Goal: Use online tool/utility: Utilize a website feature to perform a specific function

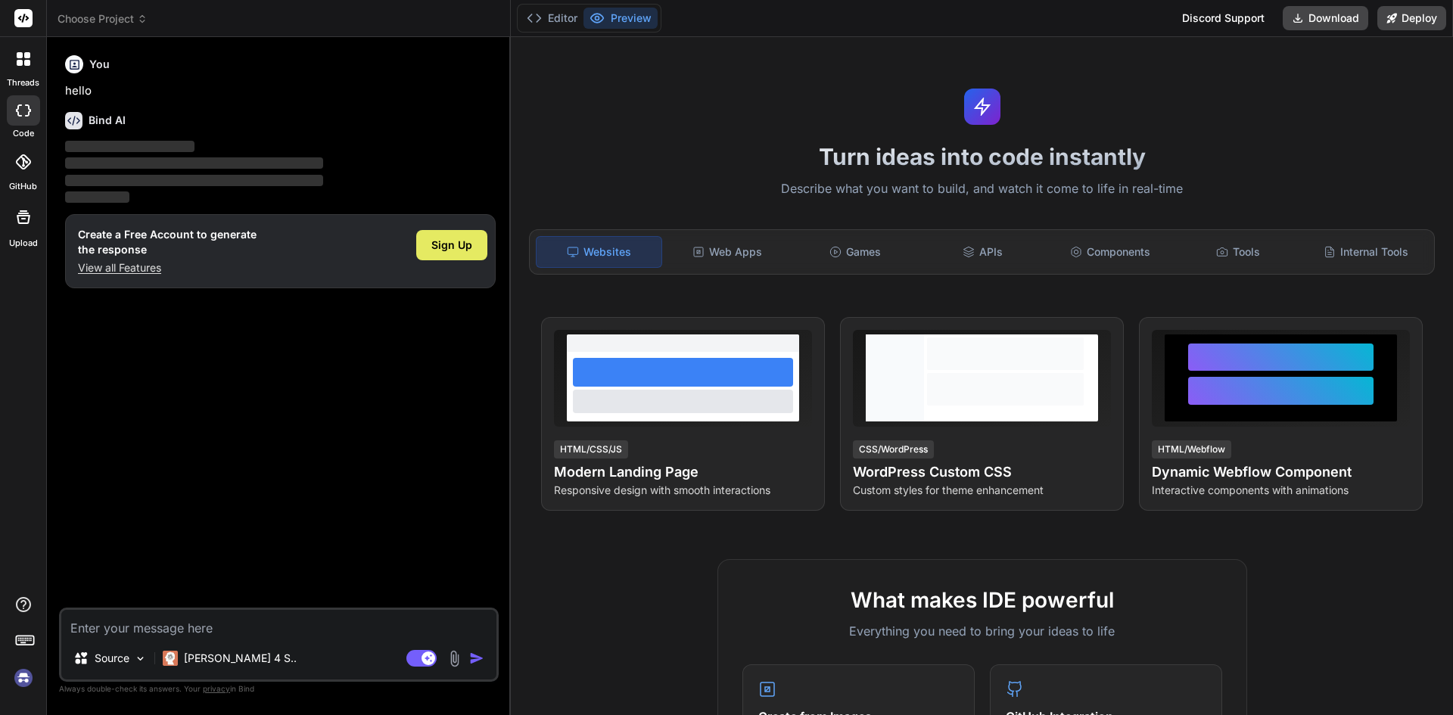
click at [473, 242] on div "Sign Up" at bounding box center [451, 245] width 71 height 30
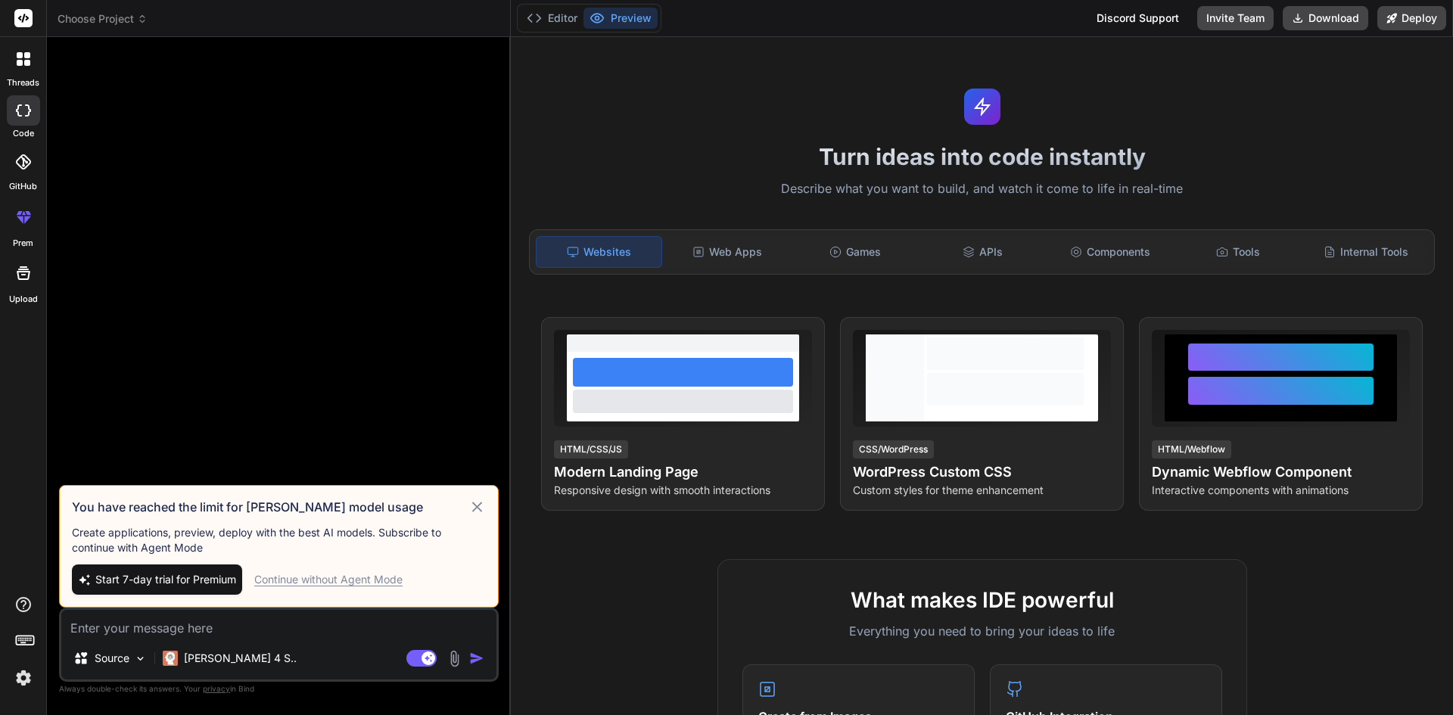
type textarea "x"
click at [241, 631] on textarea at bounding box center [278, 623] width 435 height 27
paste textarea "import { useState, useEffect } from "react"; import { Card } from "primereact/c…"
type textarea "import { useState, useEffect } from "react"; import { Card } from "primereact/c…"
type textarea "x"
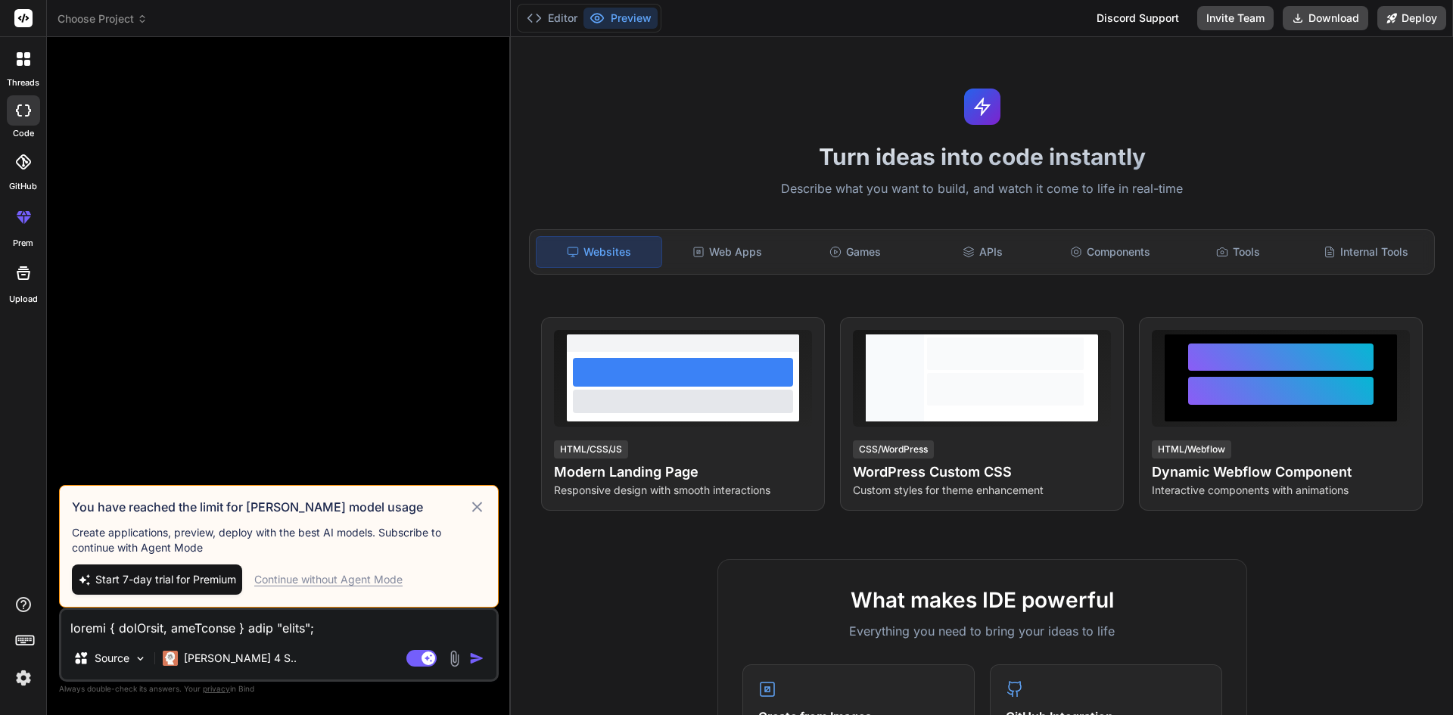
scroll to position [11390, 0]
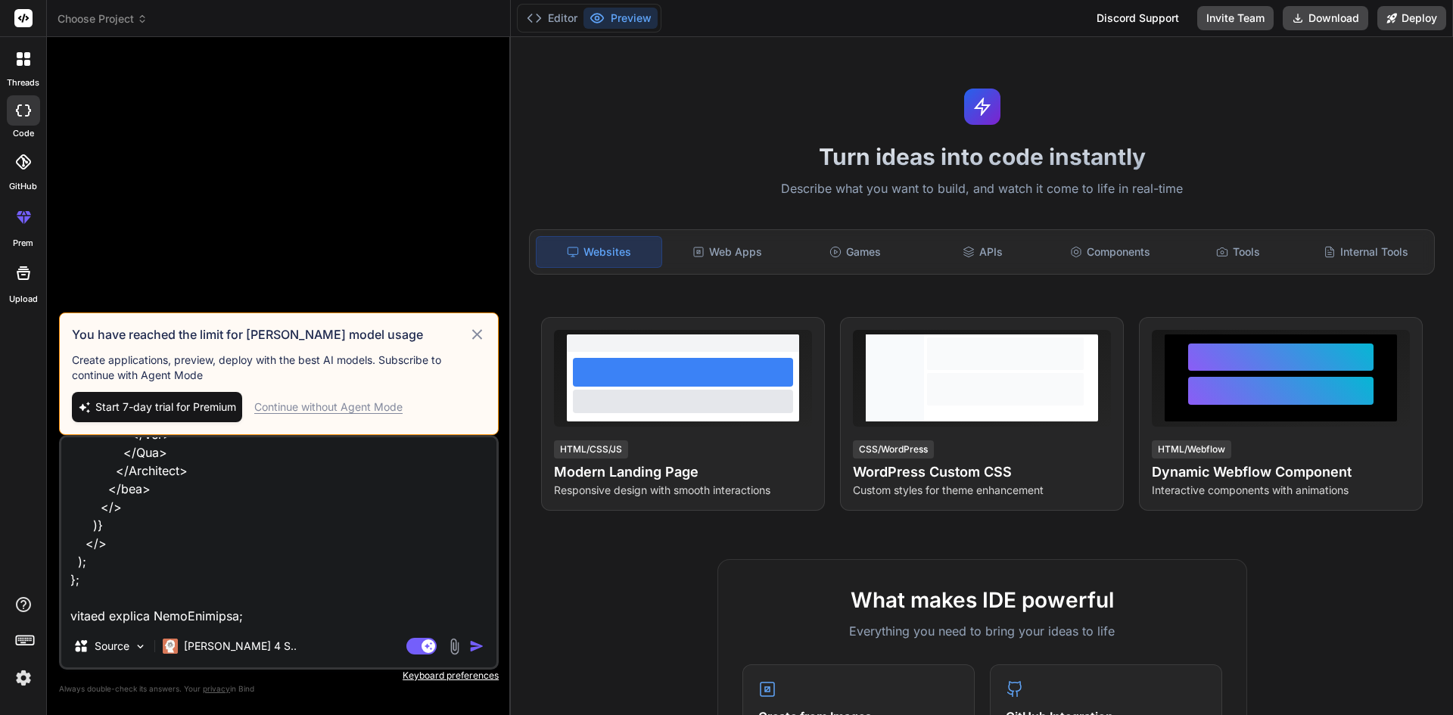
type textarea "import { useState, useEffect } from "react"; import { Card } from "primereact/c…"
type textarea "x"
type textarea "import { useState, useEffect } from "react"; import { Card } from "primereact/c…"
type textarea "x"
type textarea "import { useState, useEffect } from "react"; import { Card } from "primereact/c…"
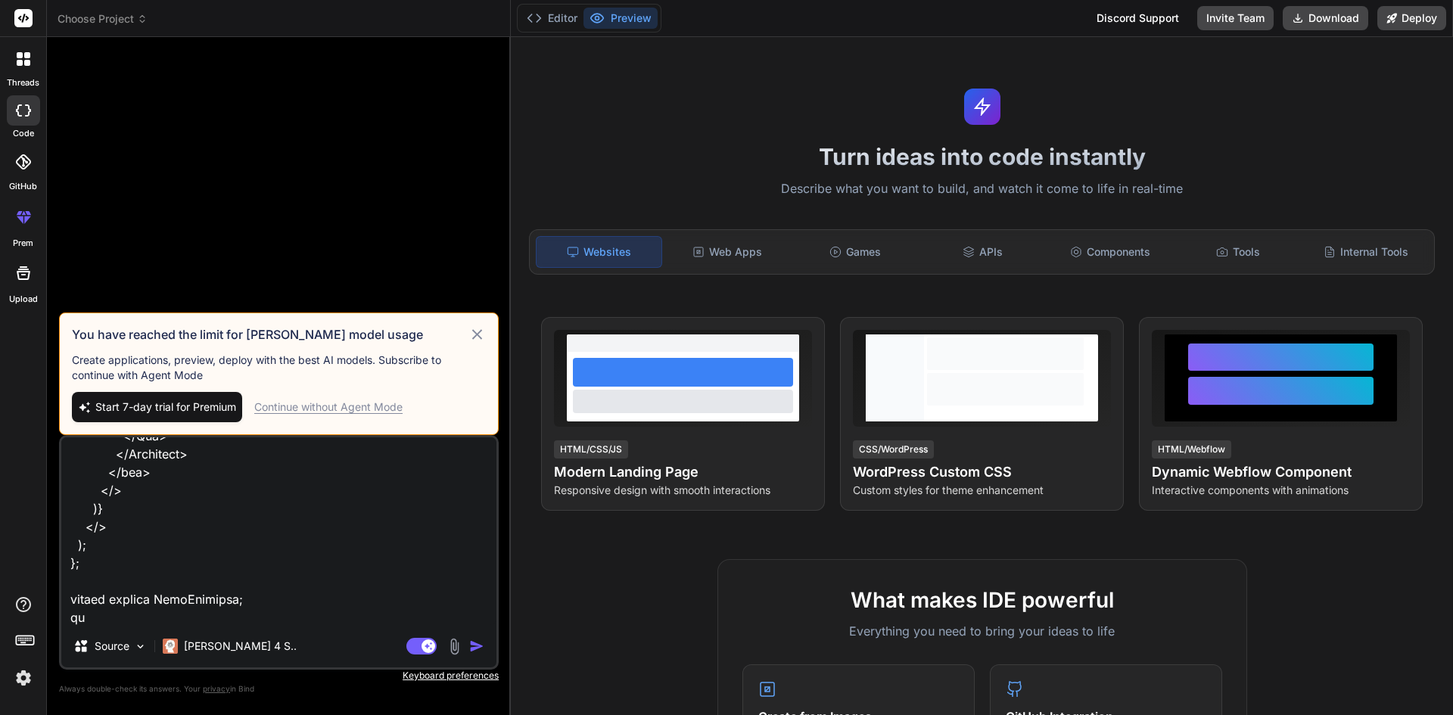
type textarea "x"
type textarea "import { useState, useEffect } from "react"; import { Card } from "primereact/c…"
type textarea "x"
type textarea "import { useState, useEffect } from "react"; import { Card } from "primereact/c…"
type textarea "x"
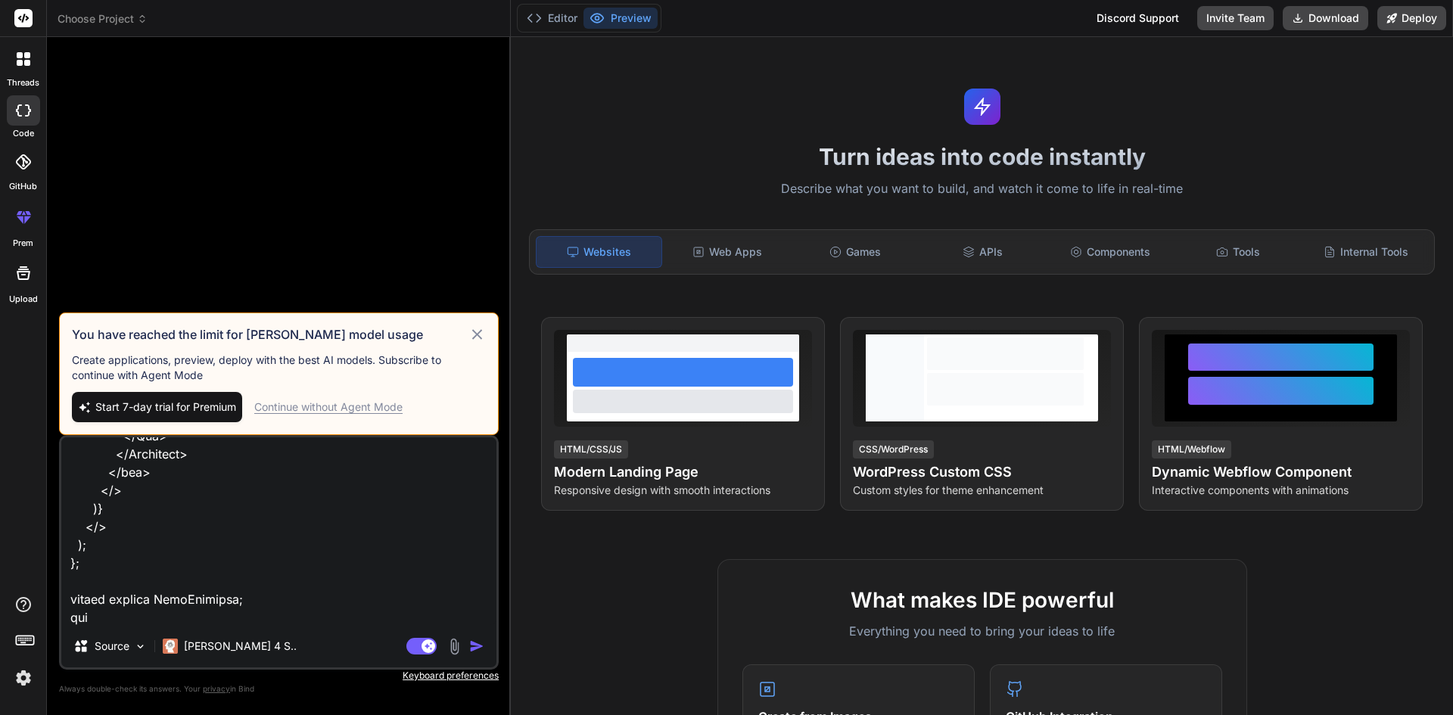
type textarea "import { useState, useEffect } from "react"; import { Card } from "primereact/c…"
type textarea "x"
type textarea "import { useState, useEffect } from "react"; import { Card } from "primereact/c…"
type textarea "x"
type textarea "import { useState, useEffect } from "react"; import { Card } from "primereact/c…"
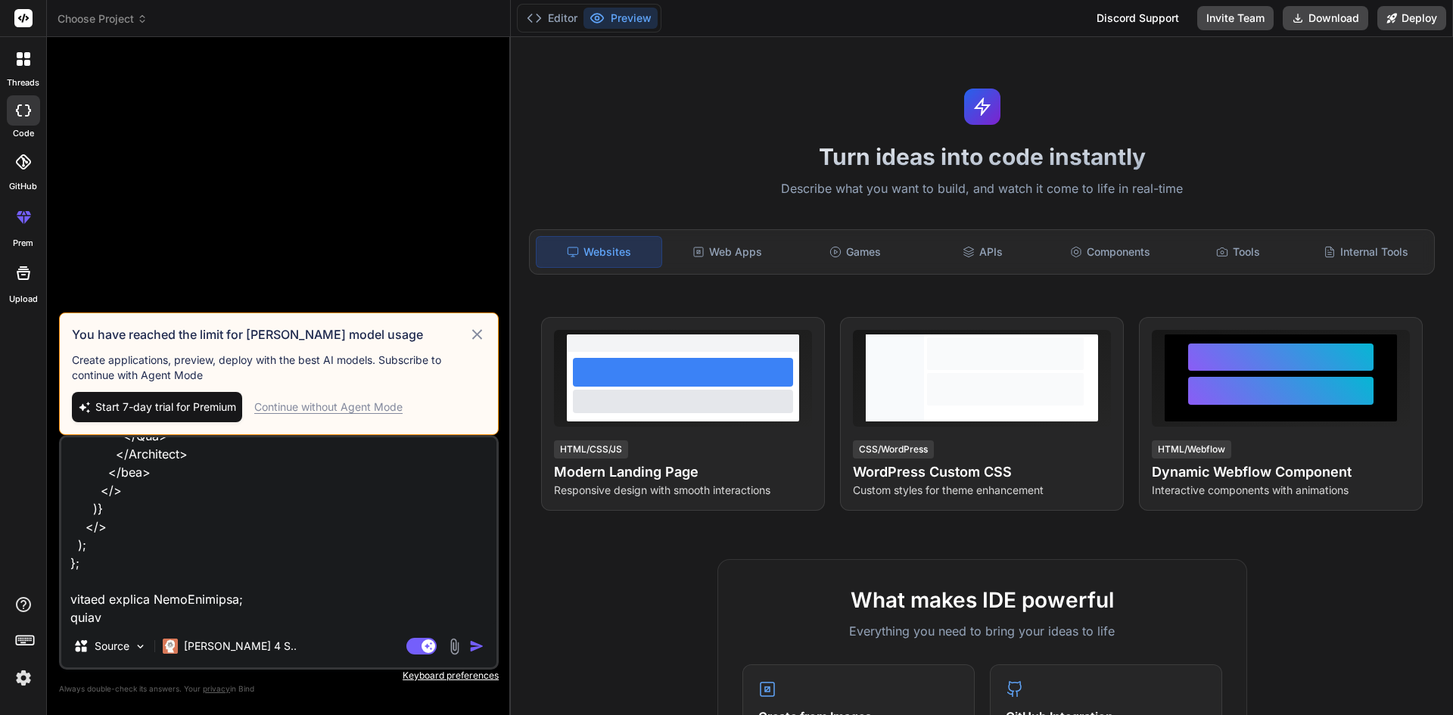
type textarea "x"
type textarea "import { useState, useEffect } from "react"; import { Card } from "primereact/c…"
type textarea "x"
type textarea "import { useState, useEffect } from "react"; import { Card } from "primereact/c…"
type textarea "x"
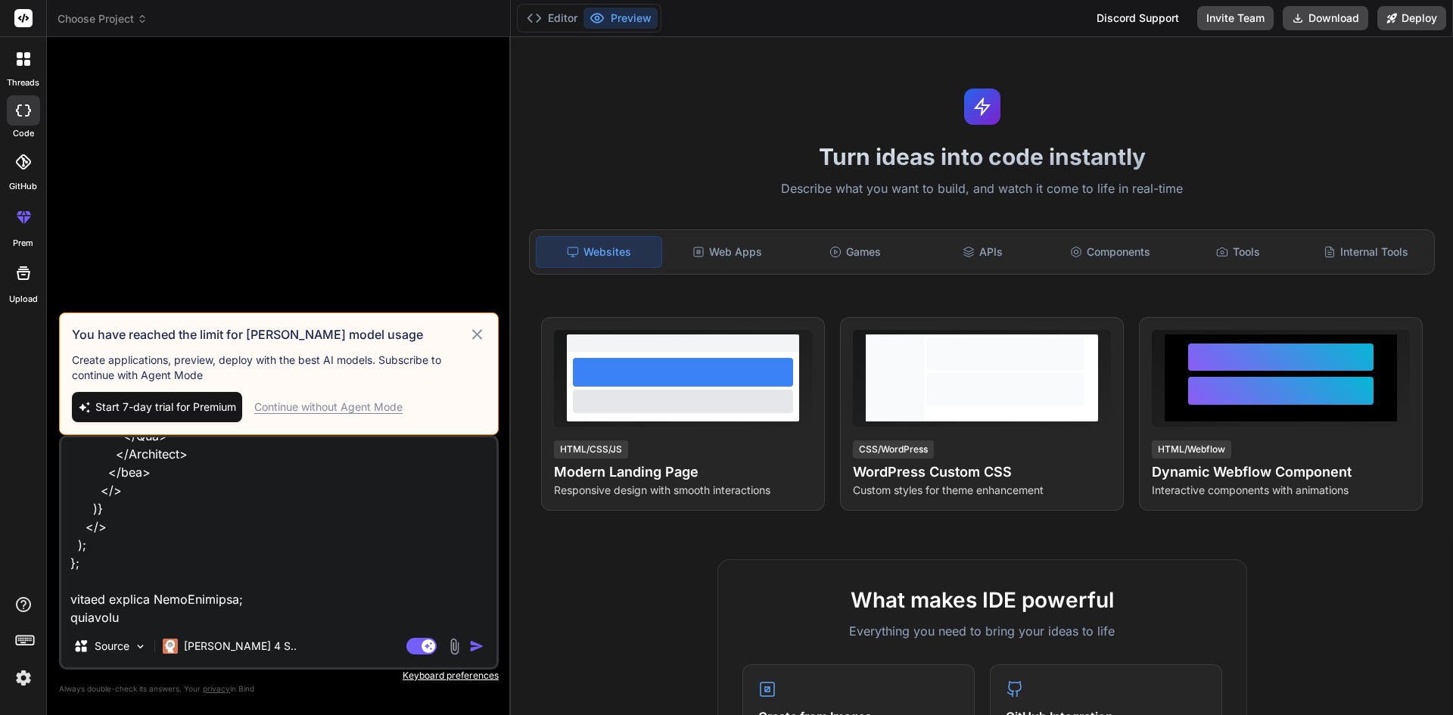
type textarea "import { useState, useEffect } from "react"; import { Card } from "primereact/c…"
type textarea "x"
type textarea "import { useState, useEffect } from "react"; import { Card } from "primereact/c…"
type textarea "x"
type textarea "import { useState, useEffect } from "react"; import { Card } from "primereact/c…"
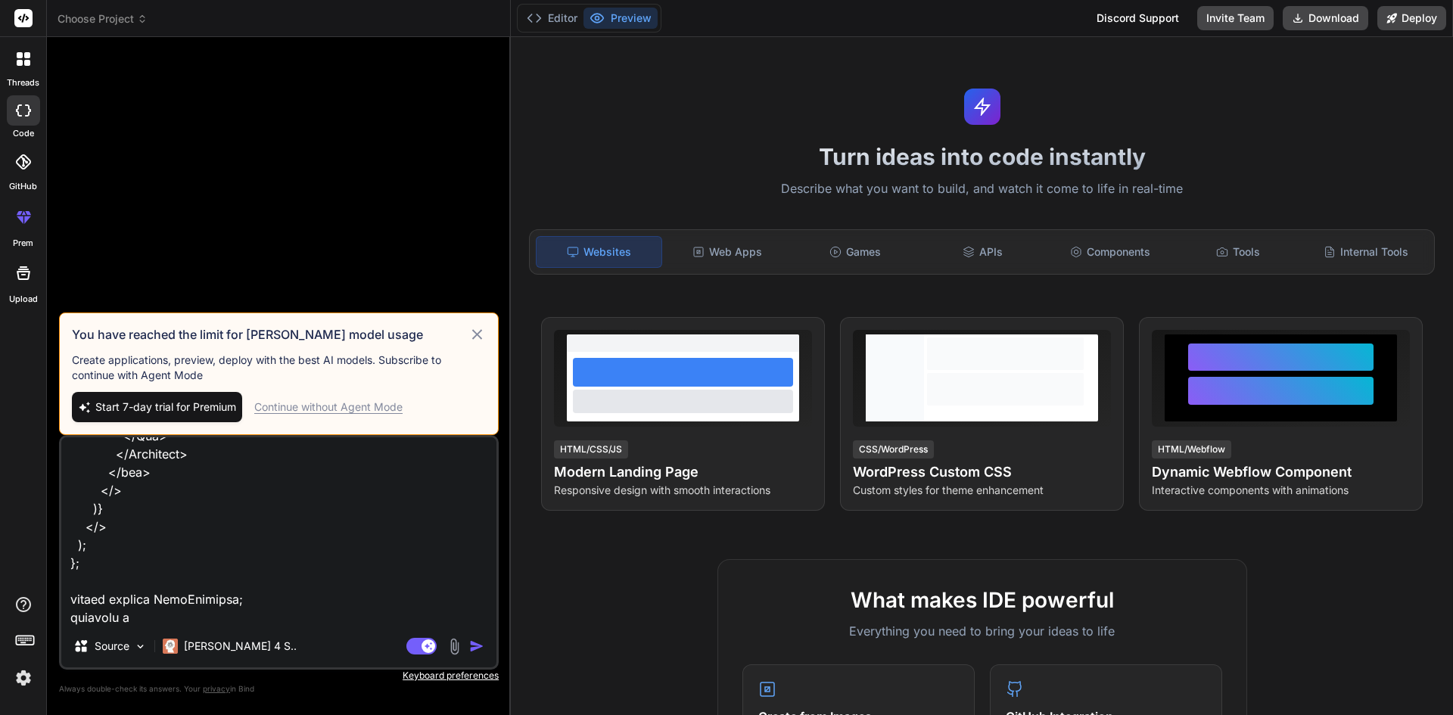
type textarea "x"
type textarea "import { useState, useEffect } from "react"; import { Card } from "primereact/c…"
type textarea "x"
type textarea "import { useState, useEffect } from "react"; import { Card } from "primereact/c…"
type textarea "x"
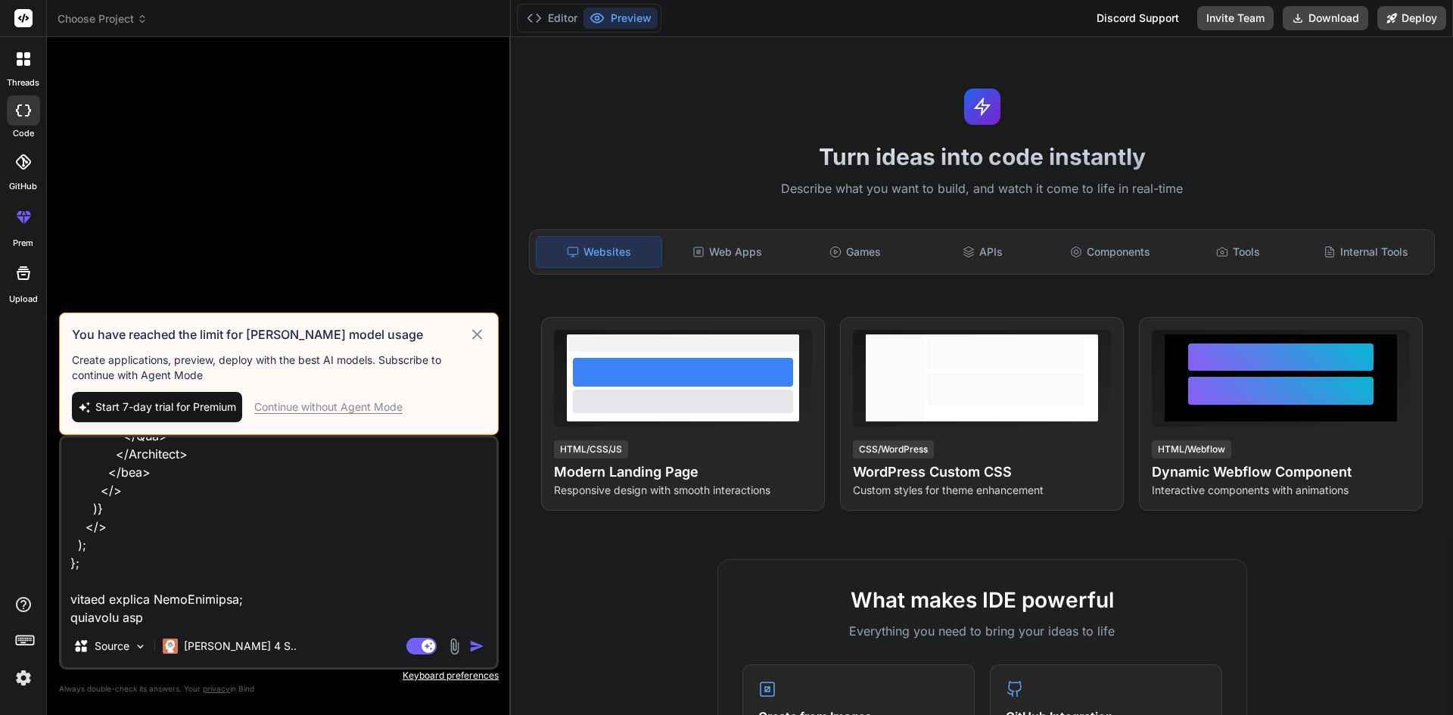
type textarea "import { useState, useEffect } from "react"; import { Card } from "primereact/c…"
type textarea "x"
type textarea "import { useState, useEffect } from "react"; import { Card } from "primereact/c…"
type textarea "x"
type textarea "import { useState, useEffect } from "react"; import { Card } from "primereact/c…"
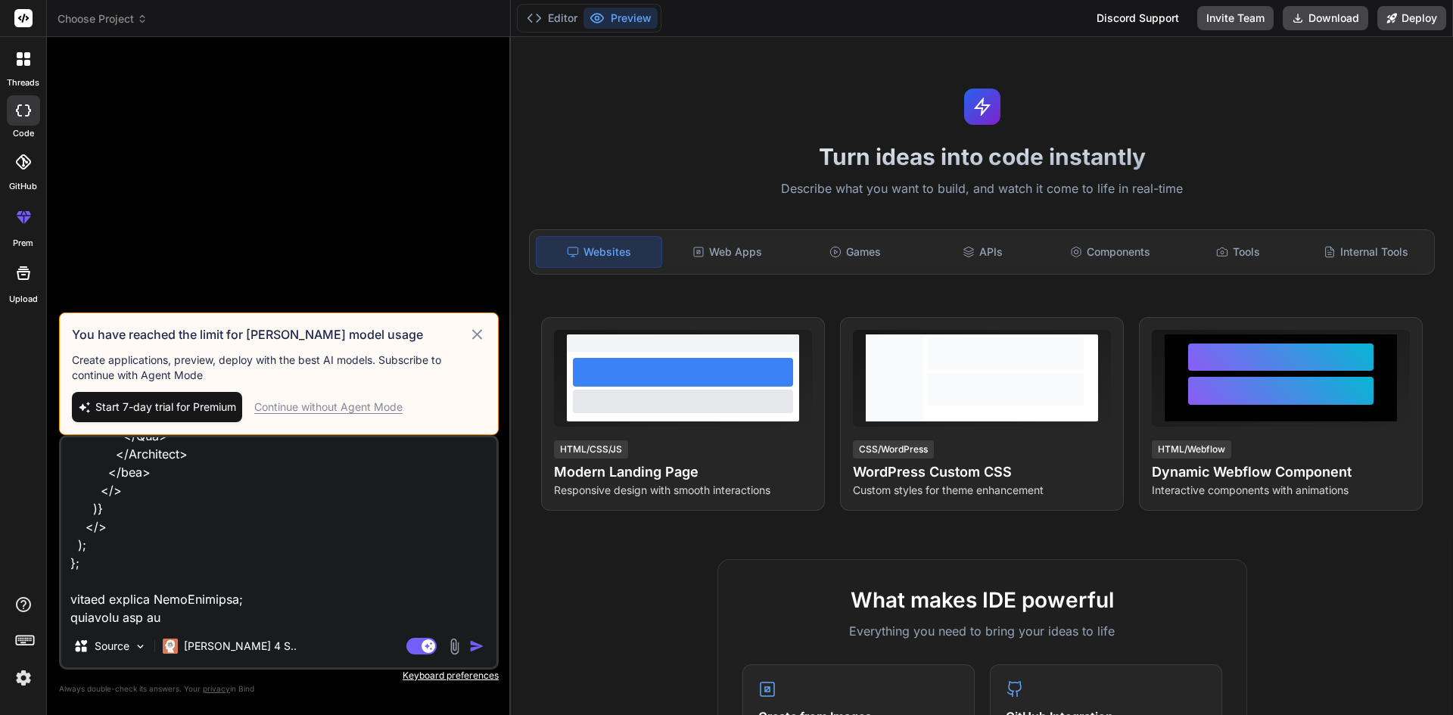
type textarea "x"
type textarea "import { useState, useEffect } from "react"; import { Card } from "primereact/c…"
type textarea "x"
type textarea "import { useState, useEffect } from "react"; import { Card } from "primereact/c…"
click at [309, 409] on div "Continue without Agent Mode" at bounding box center [328, 407] width 148 height 15
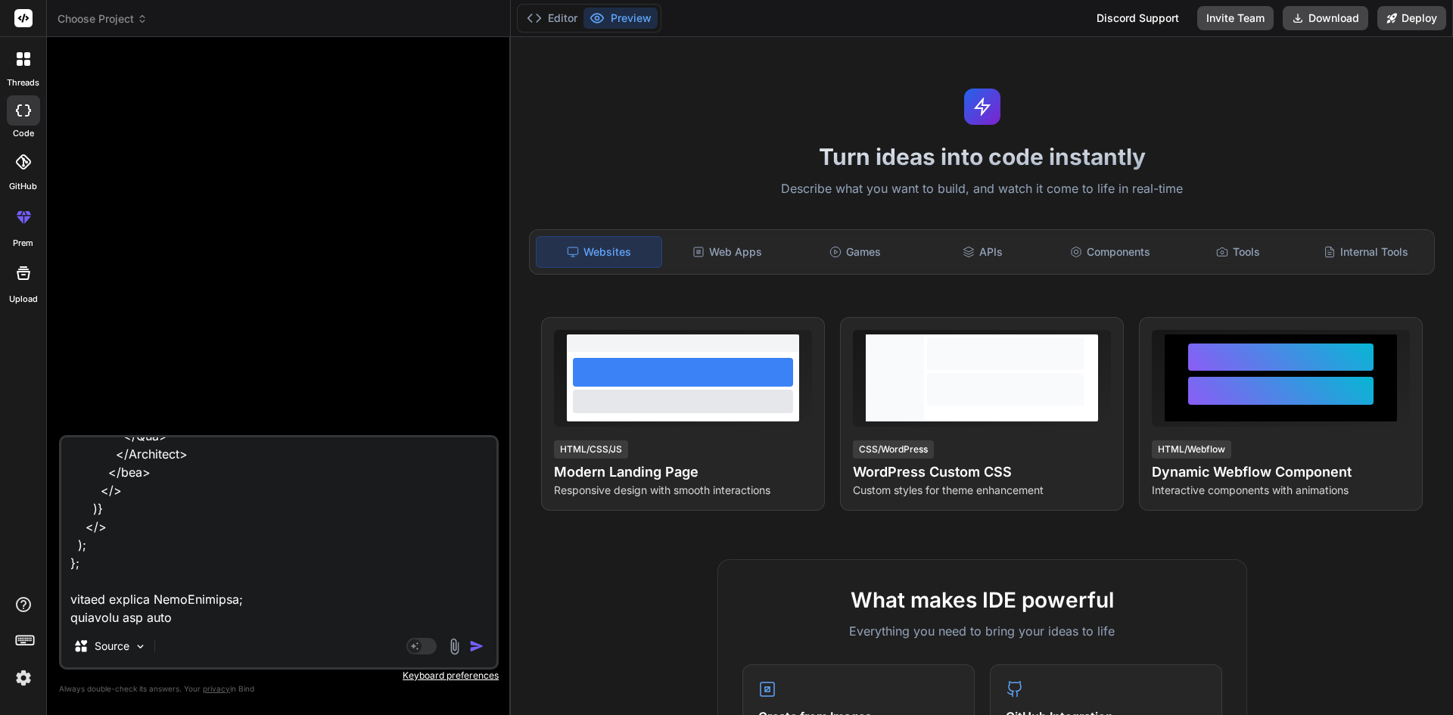
click at [479, 644] on img "button" at bounding box center [476, 646] width 15 height 15
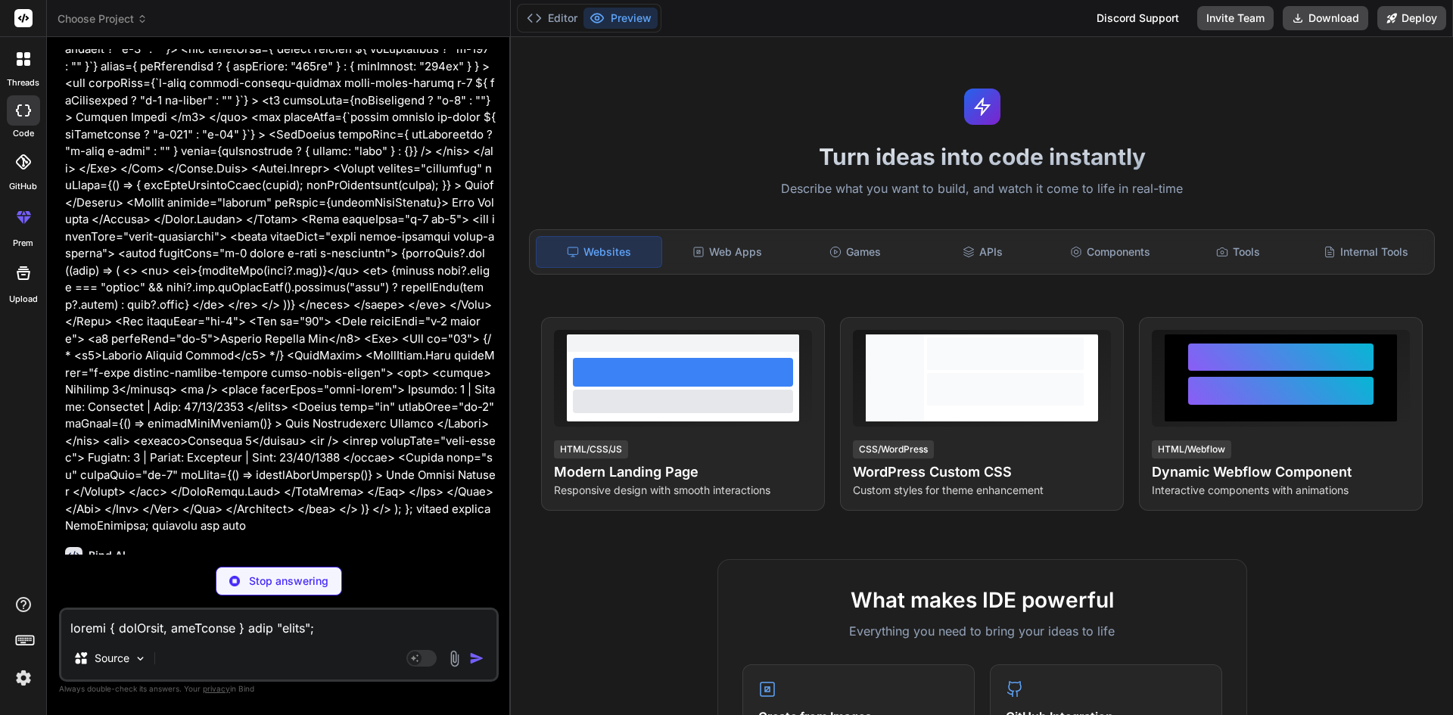
scroll to position [2358, 0]
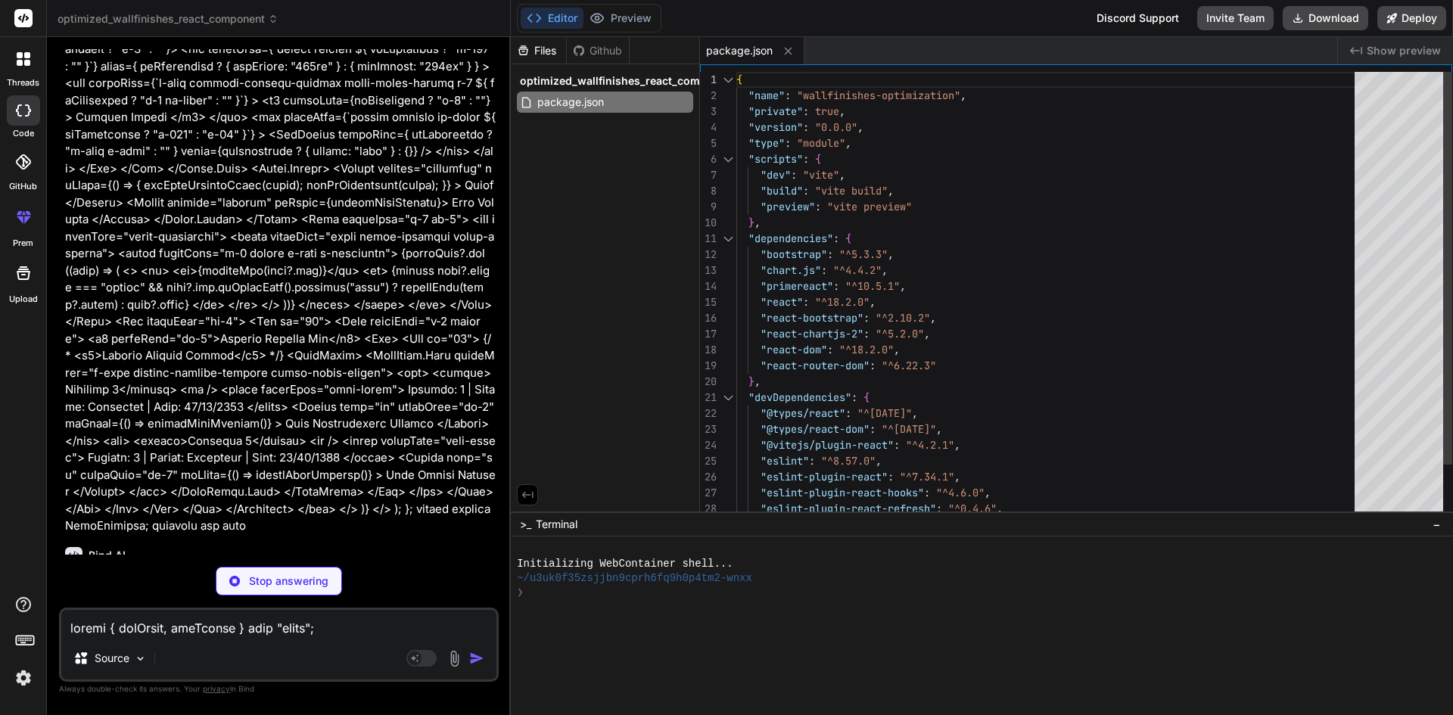
type textarea "x"
type textarea "<script type="module" src="/src/main.jsx"></script> </body> </html>"
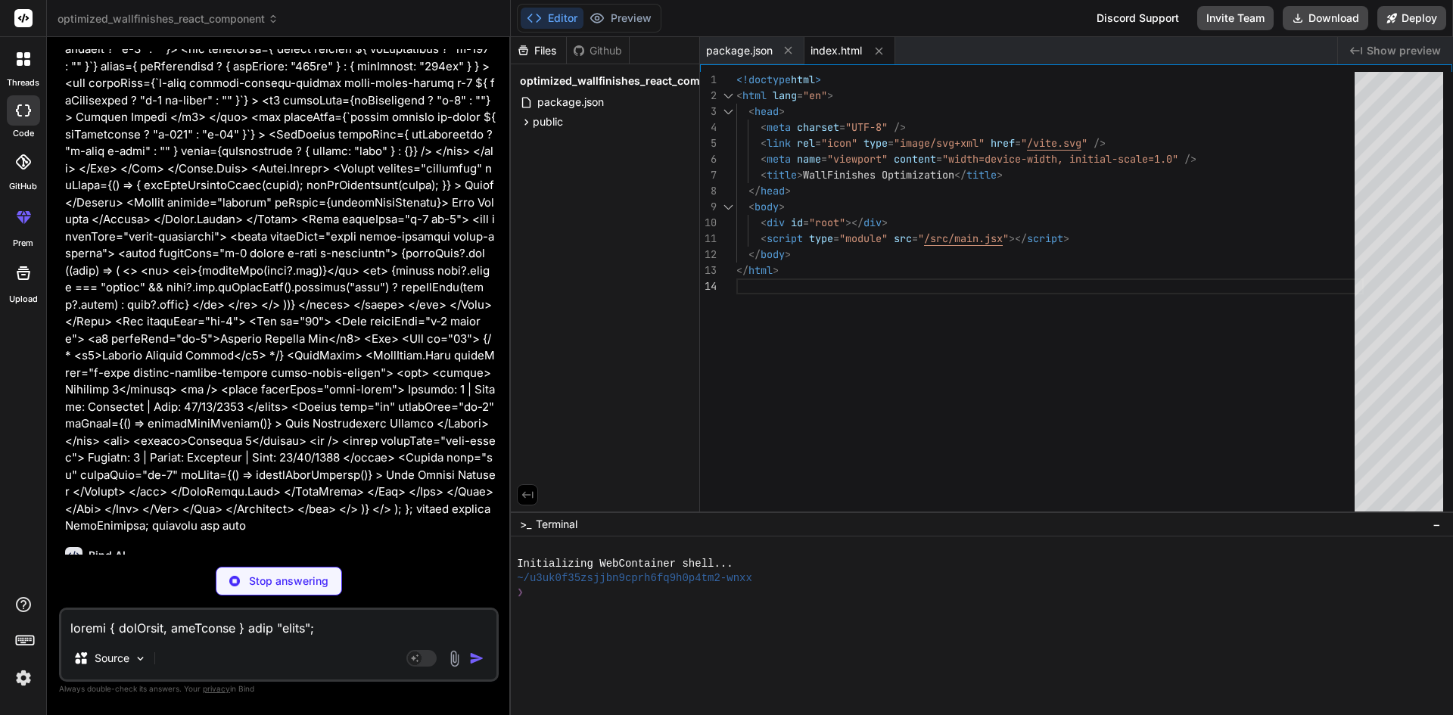
type textarea "x"
type textarea "ReactDOM.createRoot(document.getElementById('root')).render( <React.StrictMode>…"
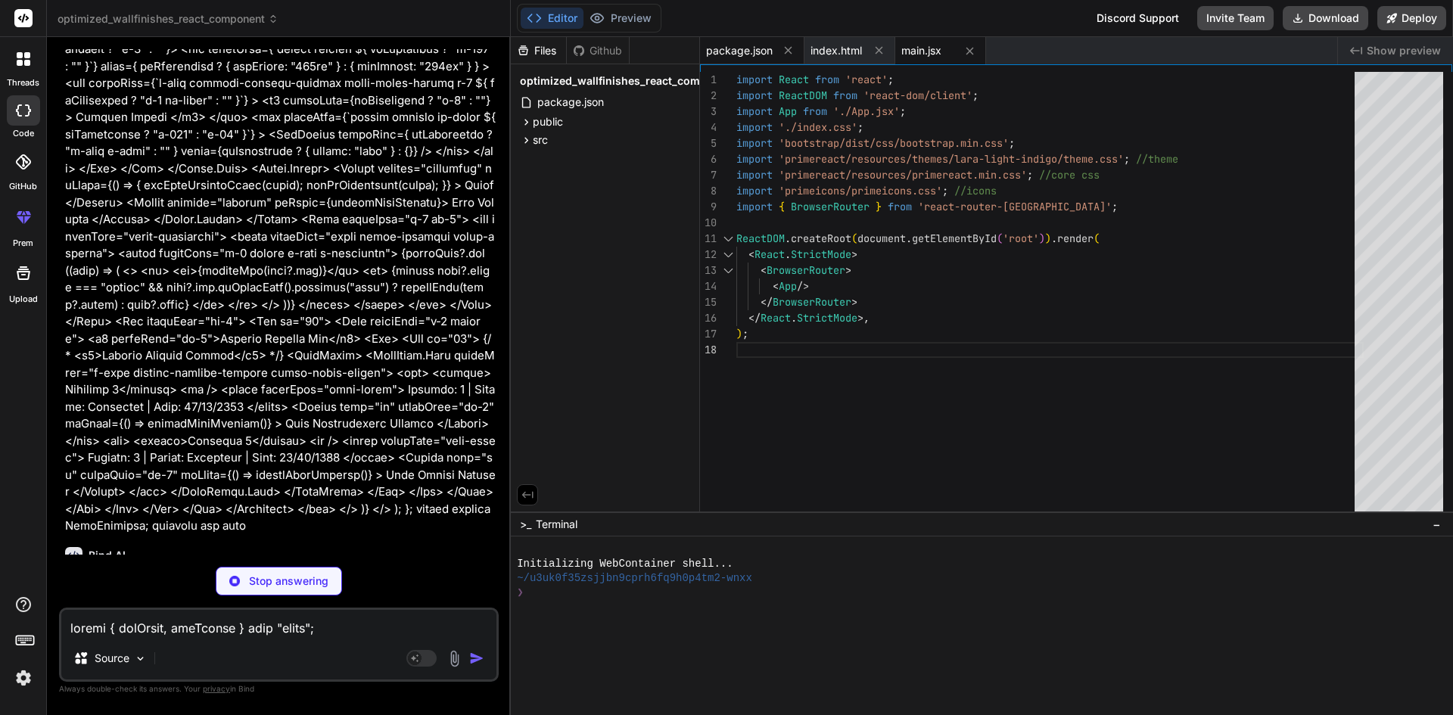
type textarea "x"
type textarea ".fullScreenBtn { display: flex; align-items: center; gap: 5px; }"
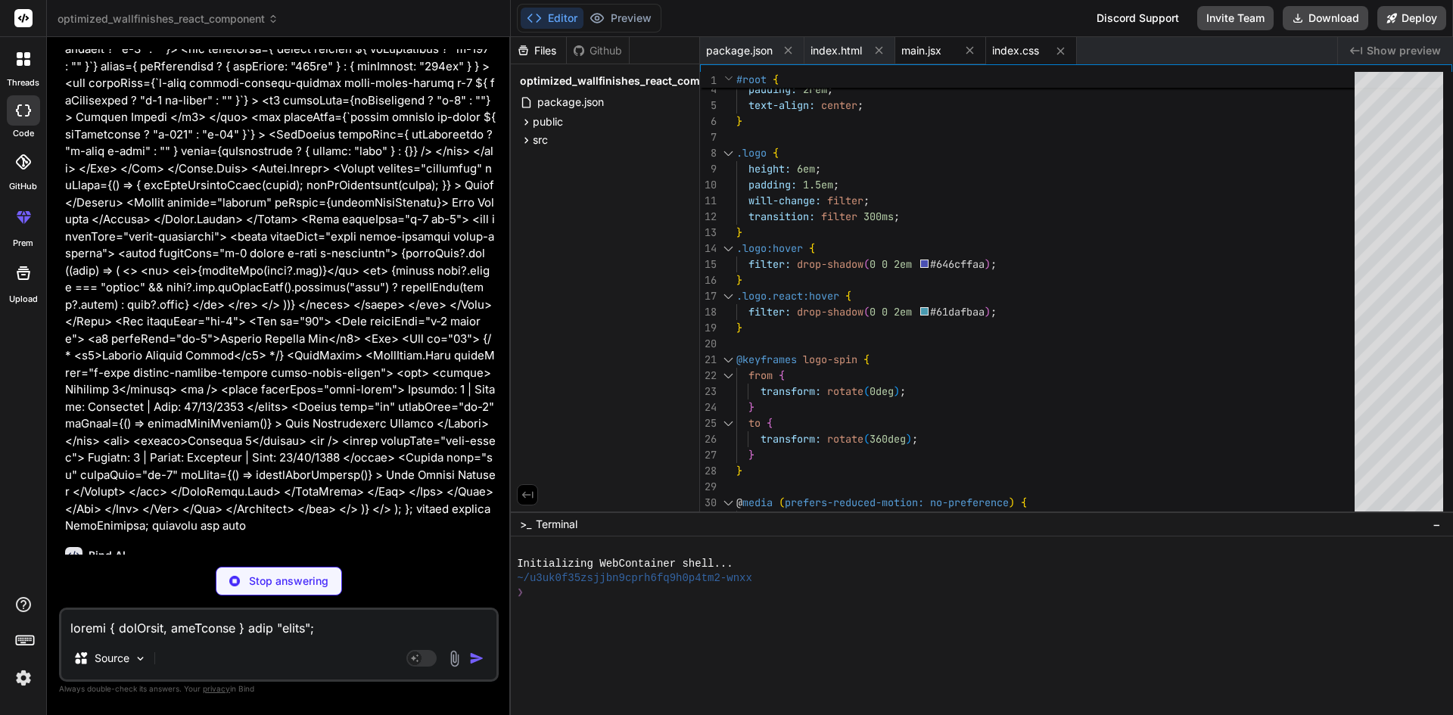
click at [929, 48] on span "main.jsx" at bounding box center [921, 50] width 40 height 15
type textarea "x"
type textarea "ReactDOM.createRoot(document.getElementById('root')).render( <React.StrictMode>…"
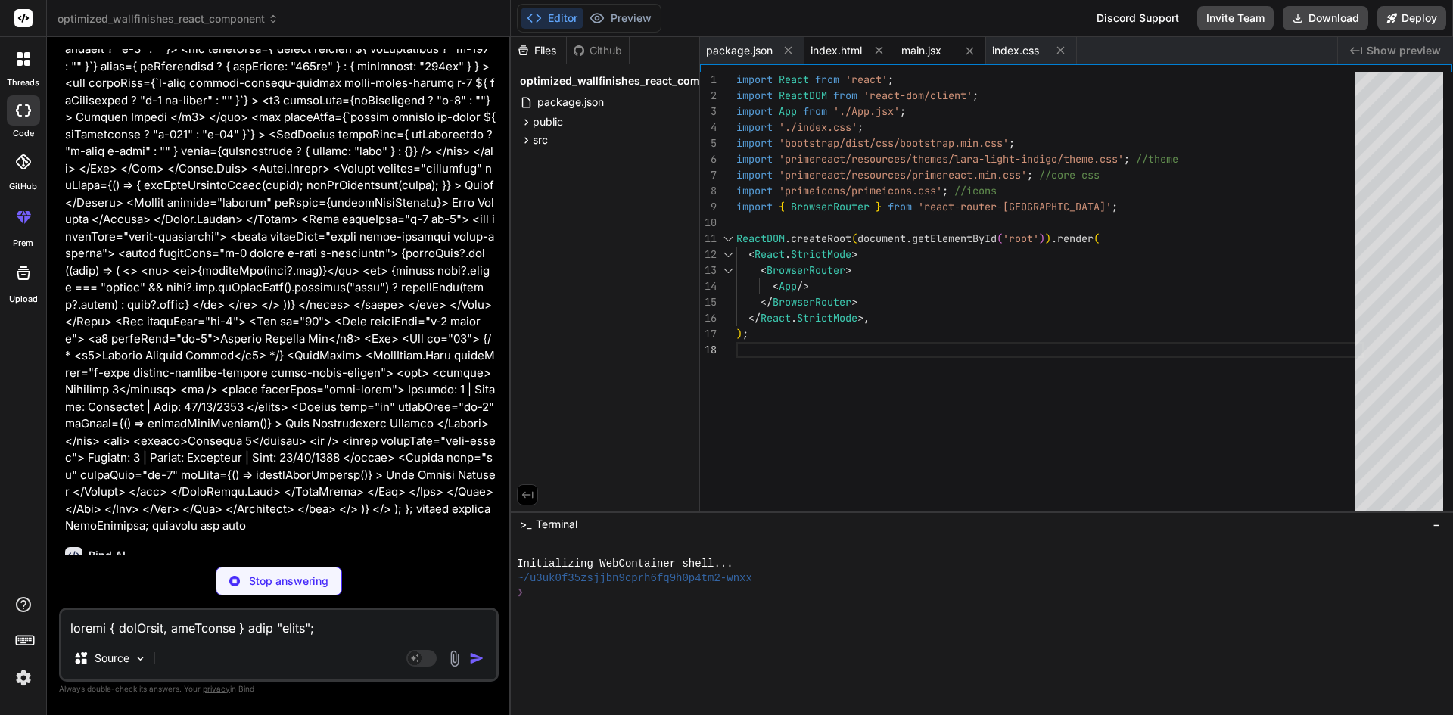
type textarea "x"
click at [839, 53] on span "index.html" at bounding box center [836, 50] width 51 height 15
type textarea "<script type="module" src="/src/main.jsx"></script> </body> </html>"
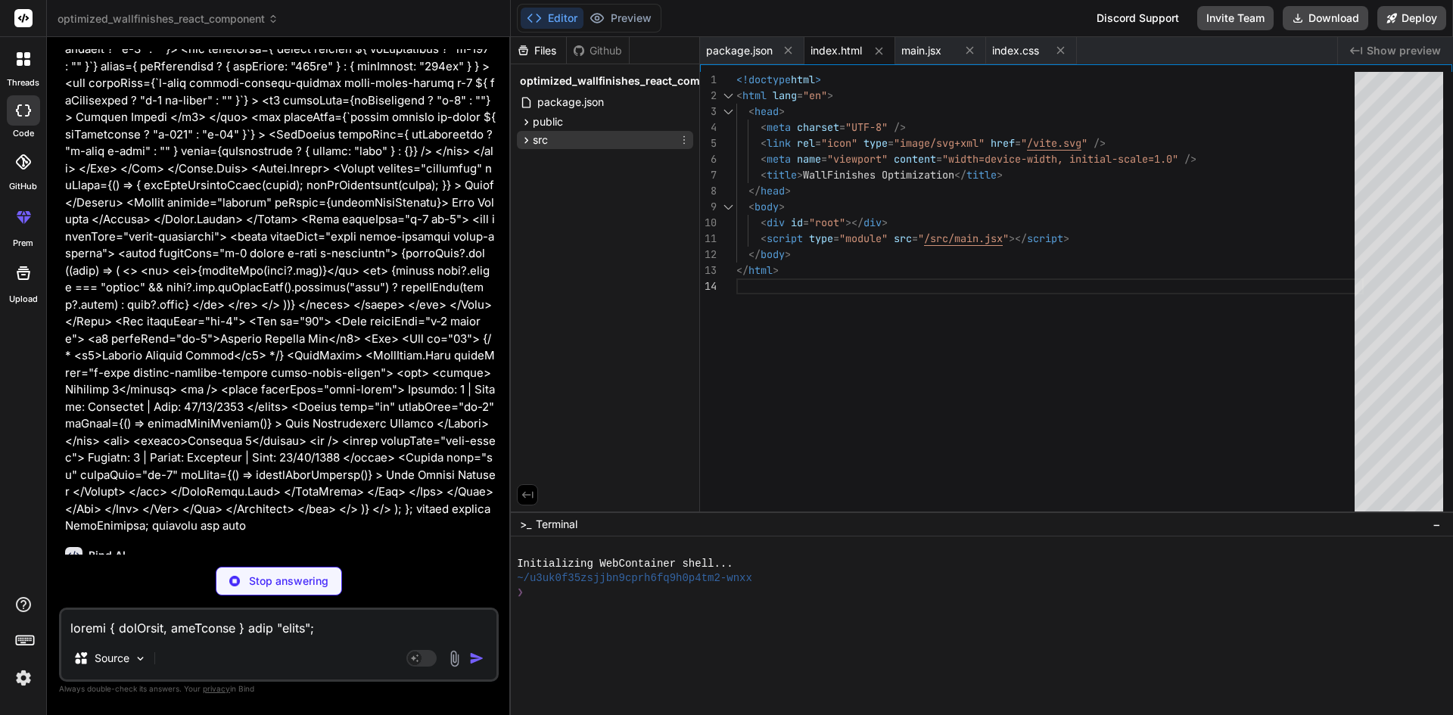
click at [532, 142] on icon at bounding box center [526, 140] width 13 height 13
click at [539, 125] on span "public" at bounding box center [548, 121] width 30 height 15
type textarea "x"
type textarea "return new Promise((resolve) => { setTimeout(() => { resolve(mockSteelActivityD…"
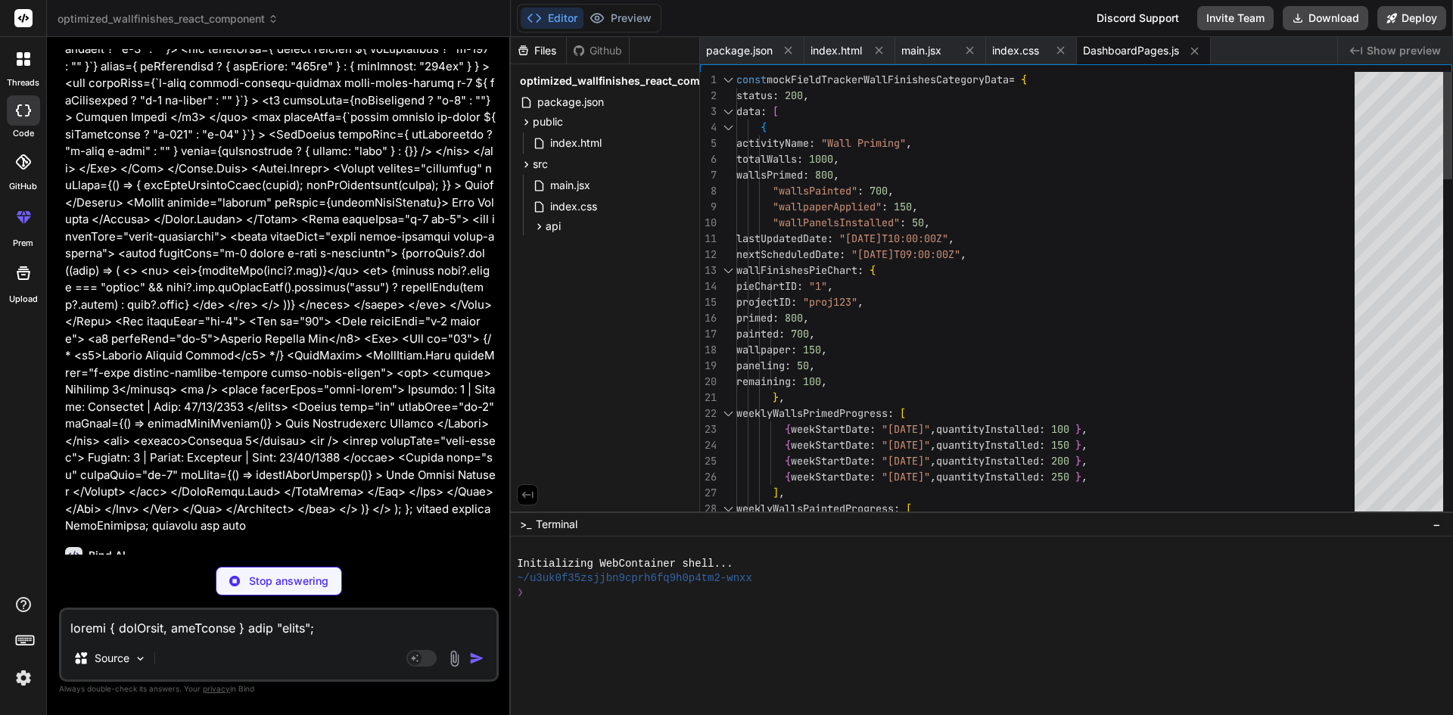
type textarea "x"
type textarea "}; export default Loader;"
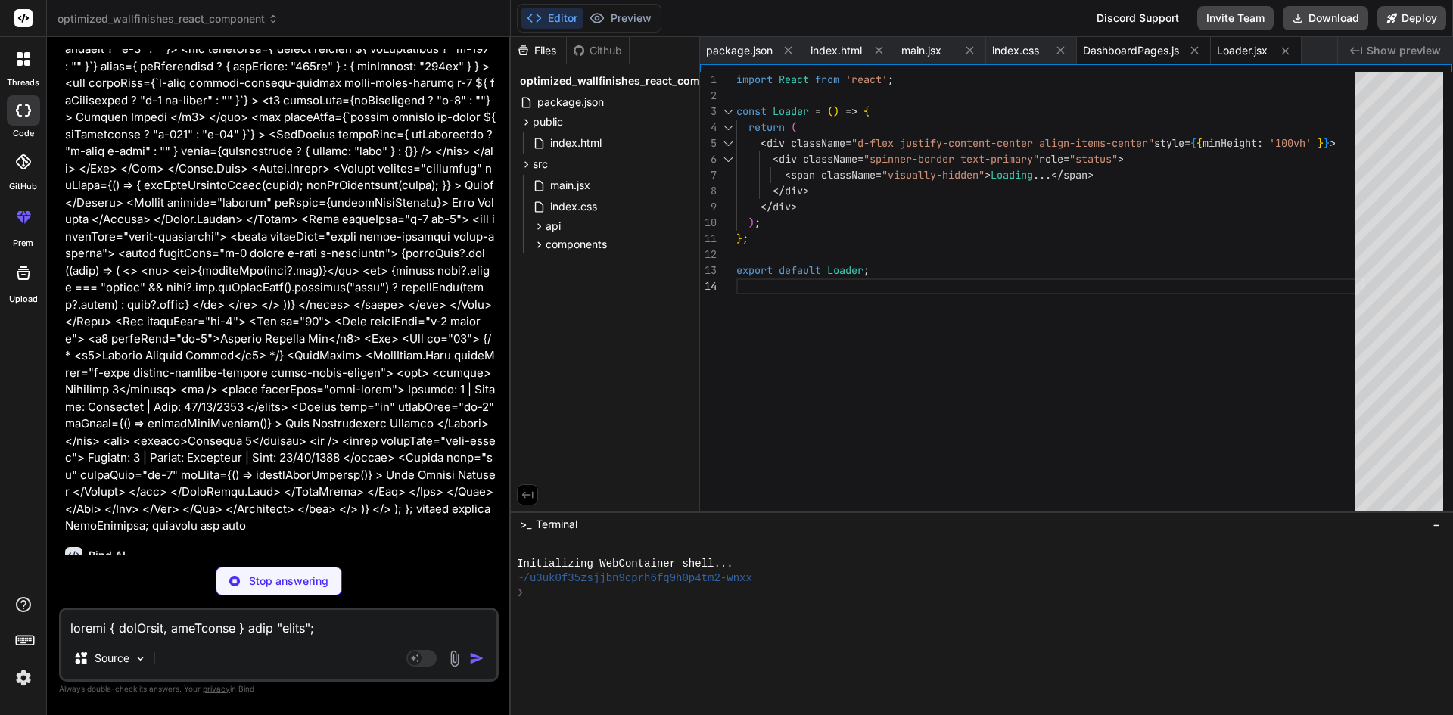
type textarea "x"
type textarea "Field Tracker </ListGroup.Item> <ListGroup.Item action href="#reports"> Reports…"
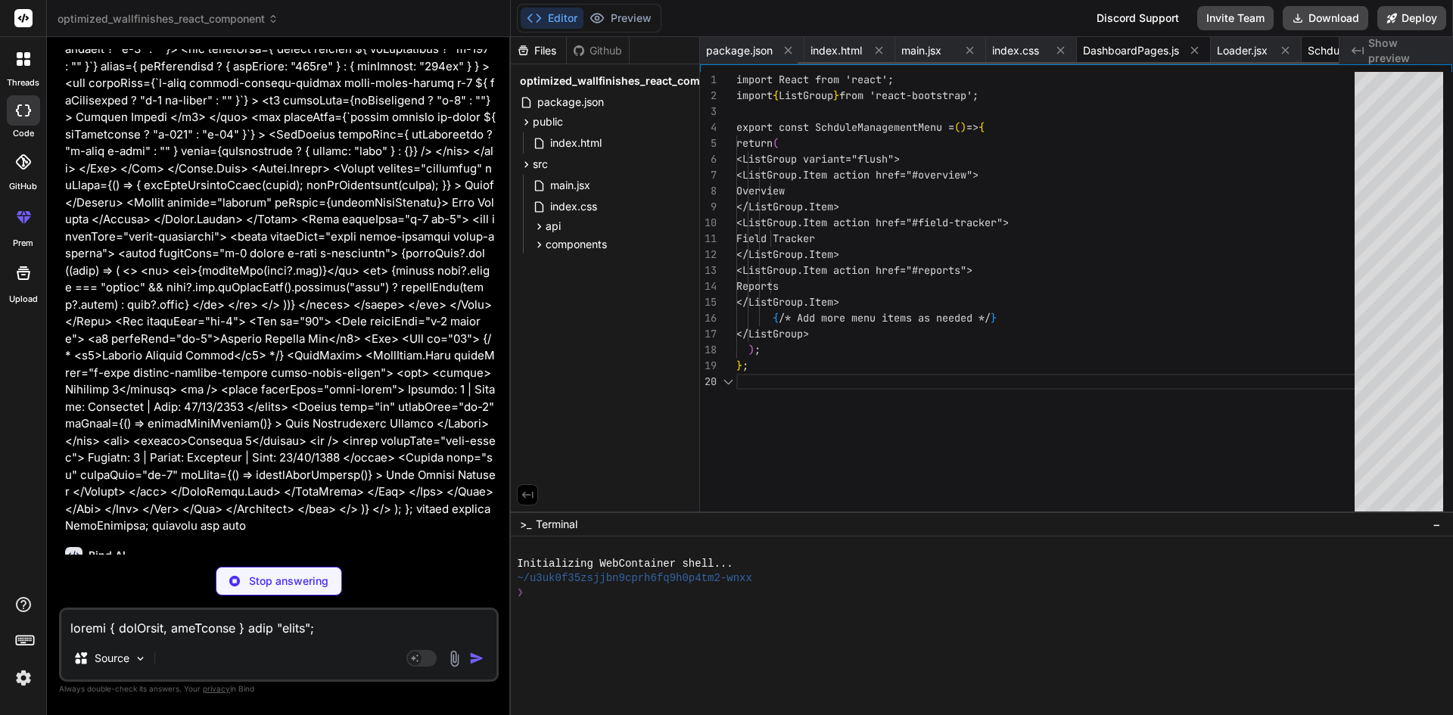
scroll to position [0, 115]
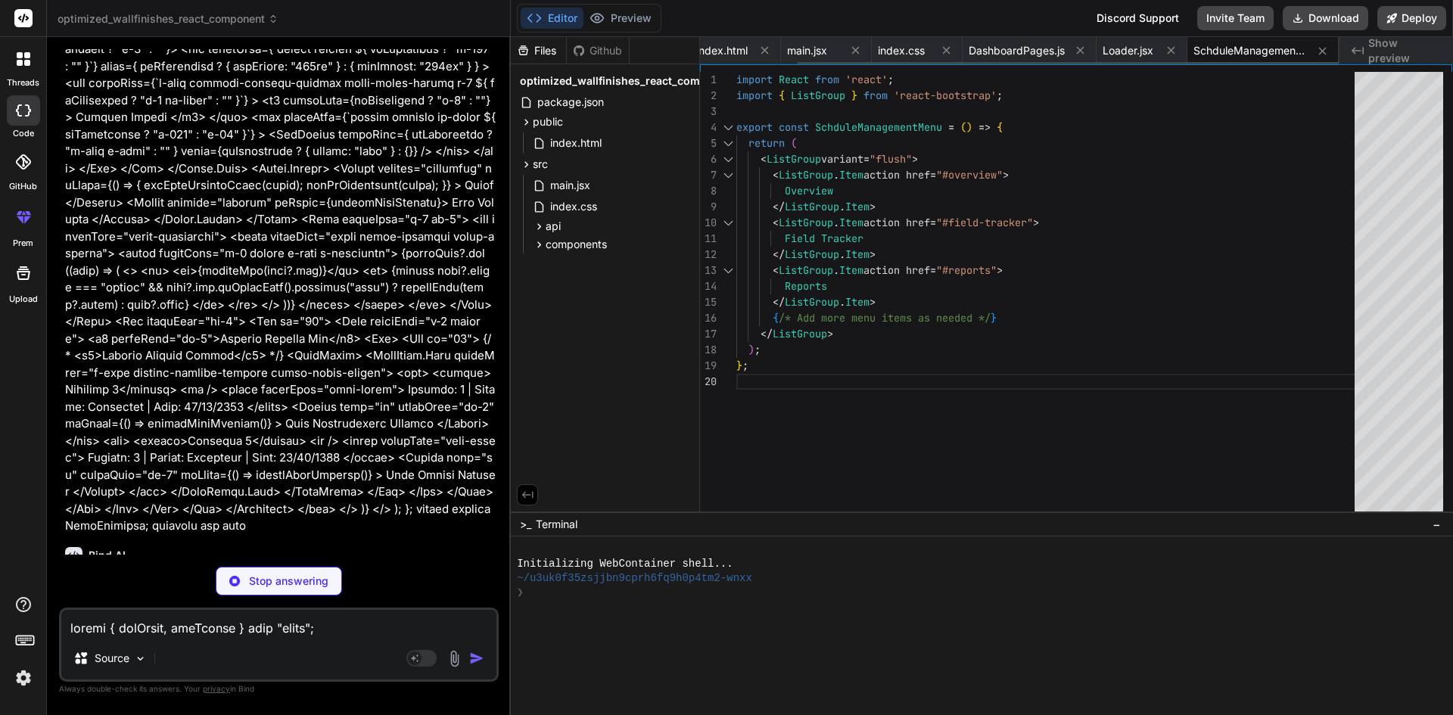
type textarea "x"
type textarea "}; export default WebViewer;"
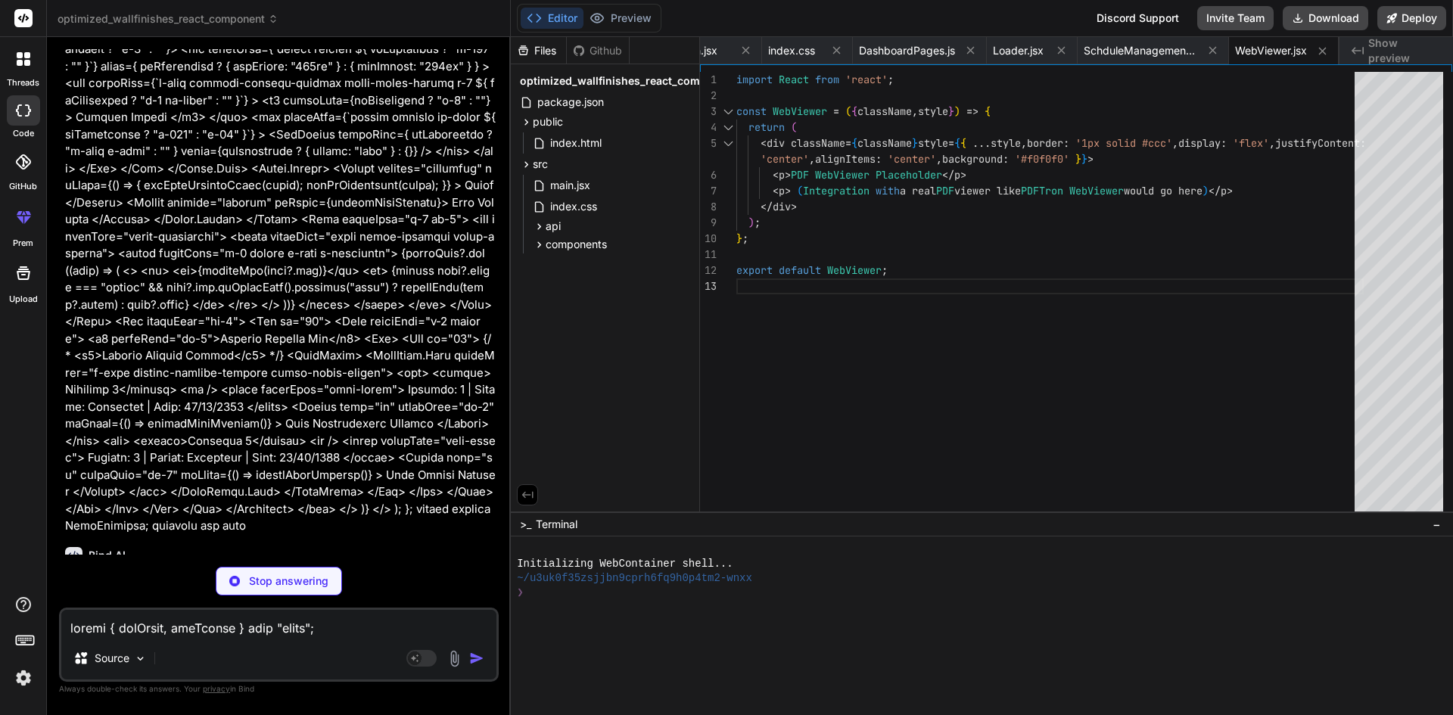
type textarea "x"
type textarea "return ( <div className="col-md-6 mb-4"> <Card className="p-3 shadow"> <Bar dat…"
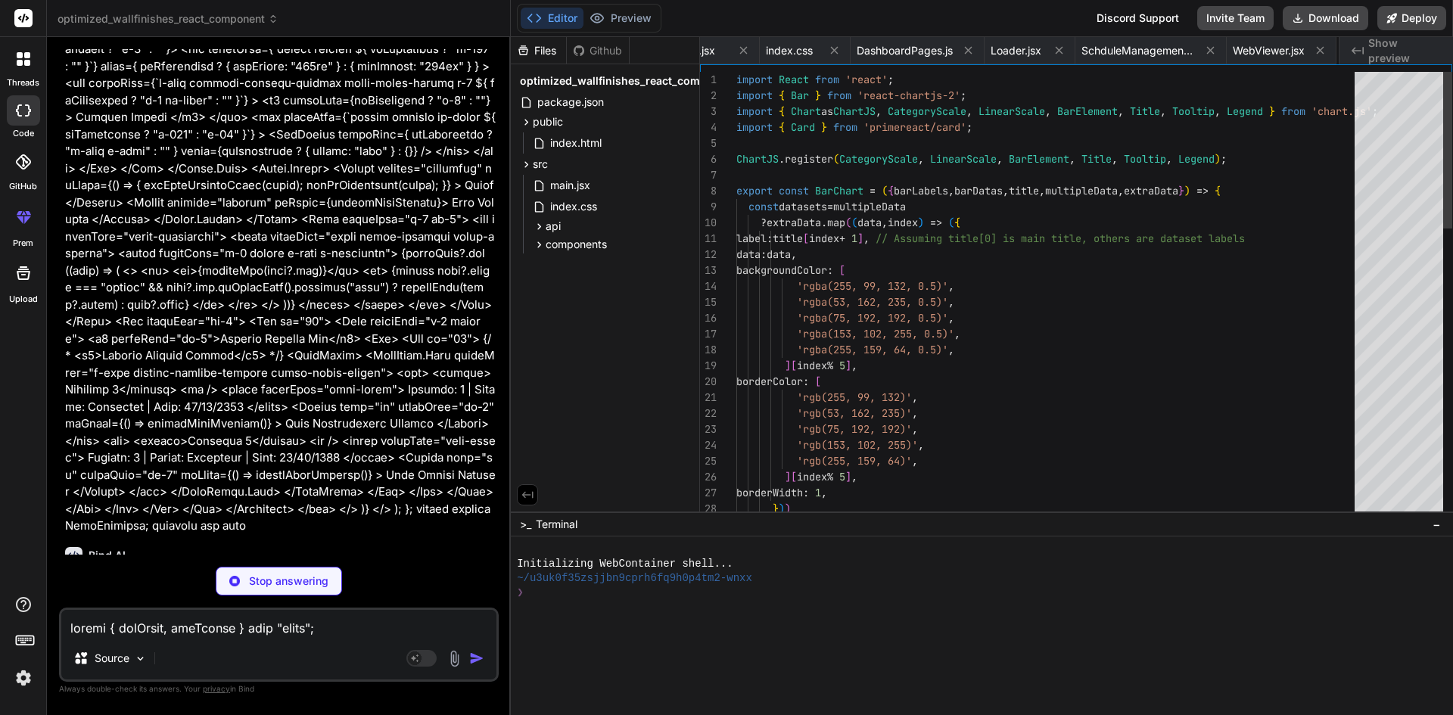
scroll to position [0, 325]
type textarea "x"
type textarea "<Card className="p-3 shadow"> <Pie data={chartData} options={options} /> </Card…"
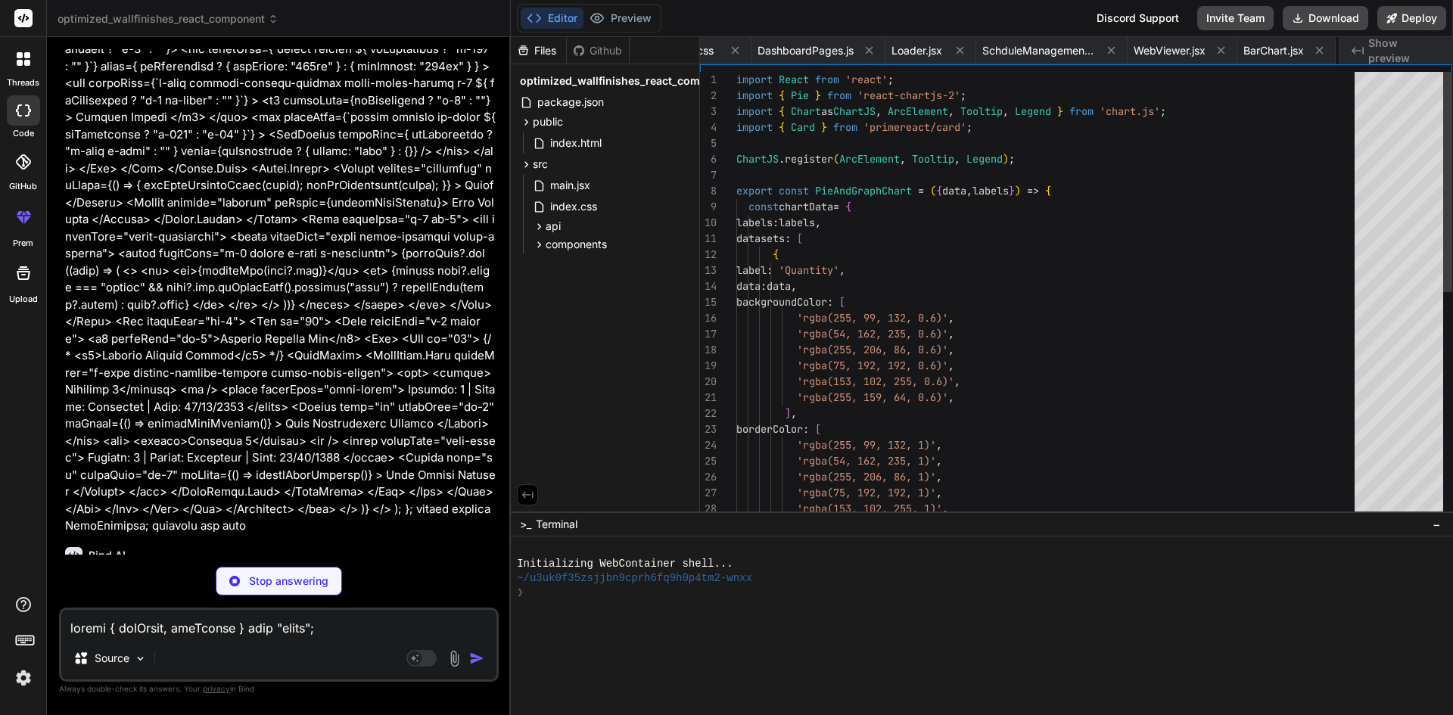
scroll to position [0, 474]
type textarea "x"
type textarea "))} </select> </div> </Col> ); }; export default ActivitySelectors;"
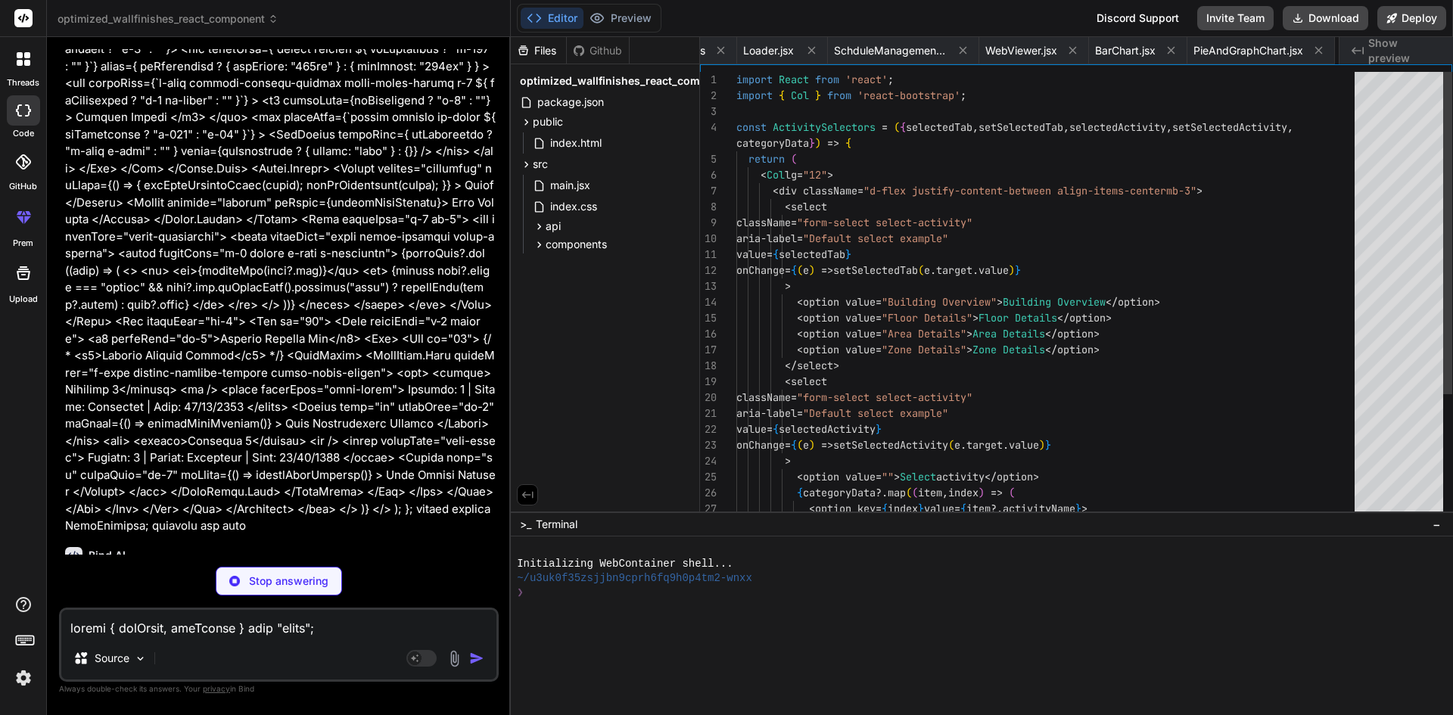
scroll to position [0, 613]
type textarea "x"
type textarea "); }; export default ChartsDisplay;"
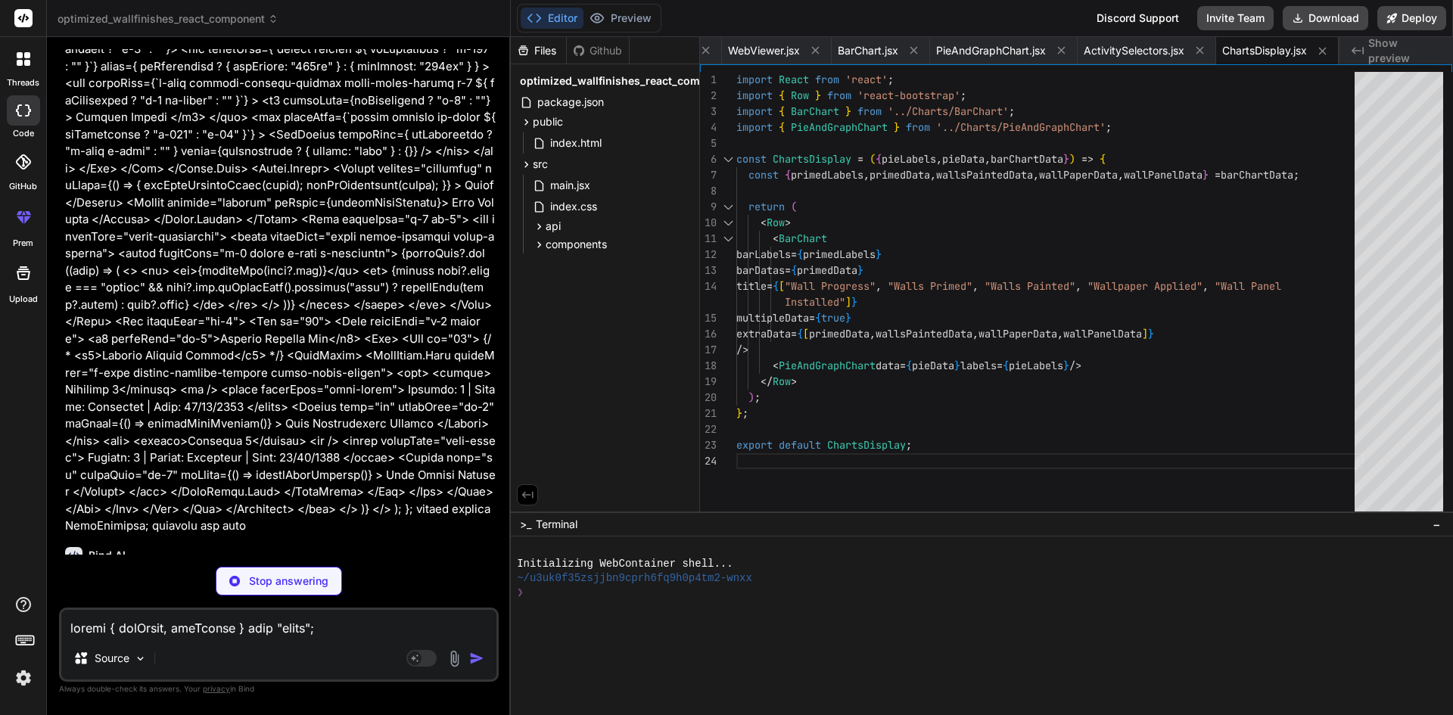
type textarea "x"
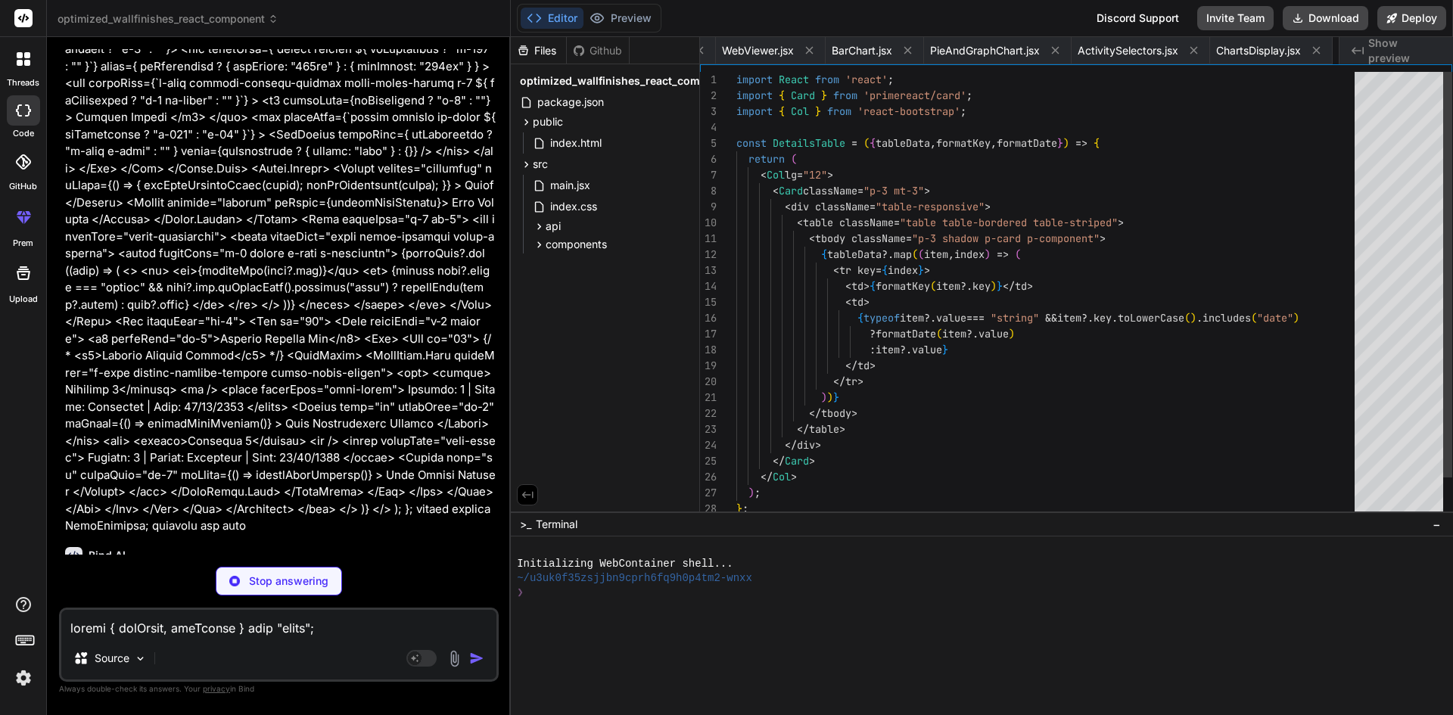
scroll to position [0, 852]
type textarea "x"
type textarea "</Row> ); }; export default DrawingHistory;"
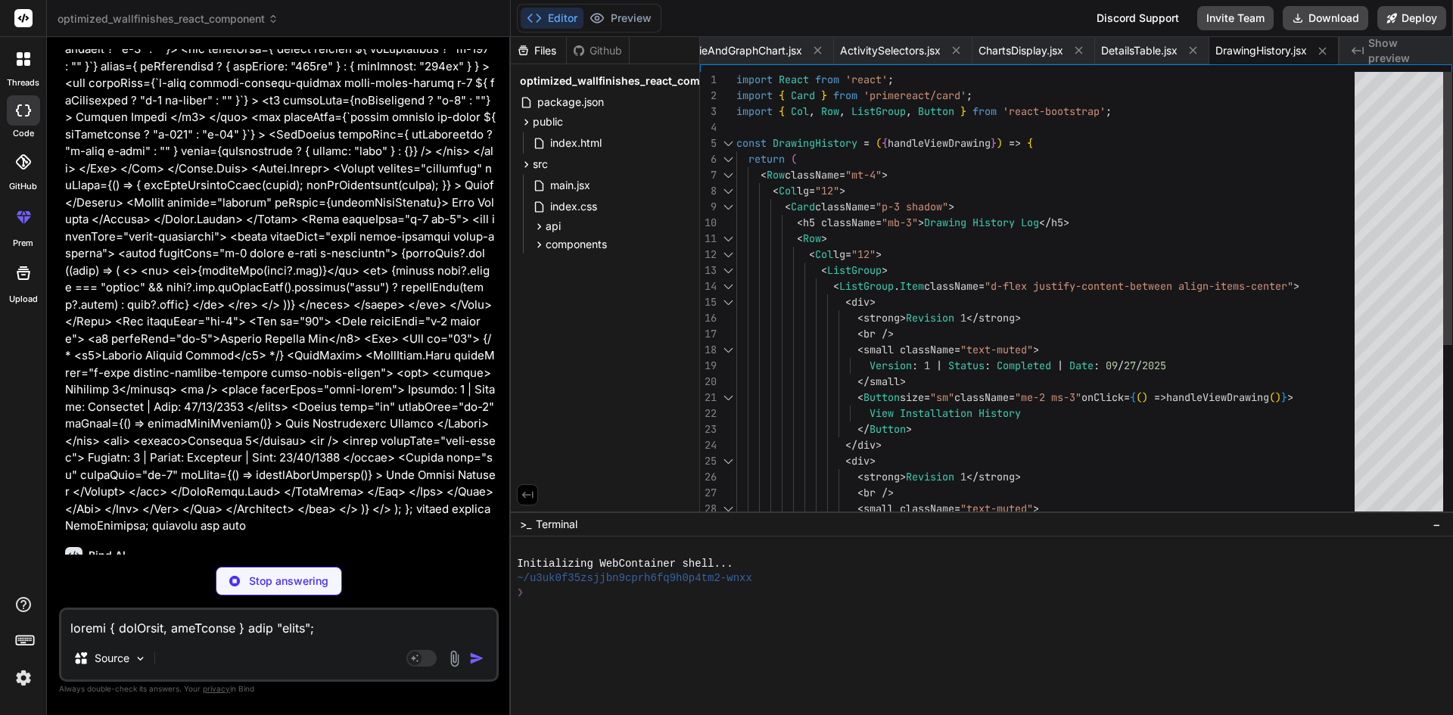
type textarea "x"
type textarea "export default DrawingModal;"
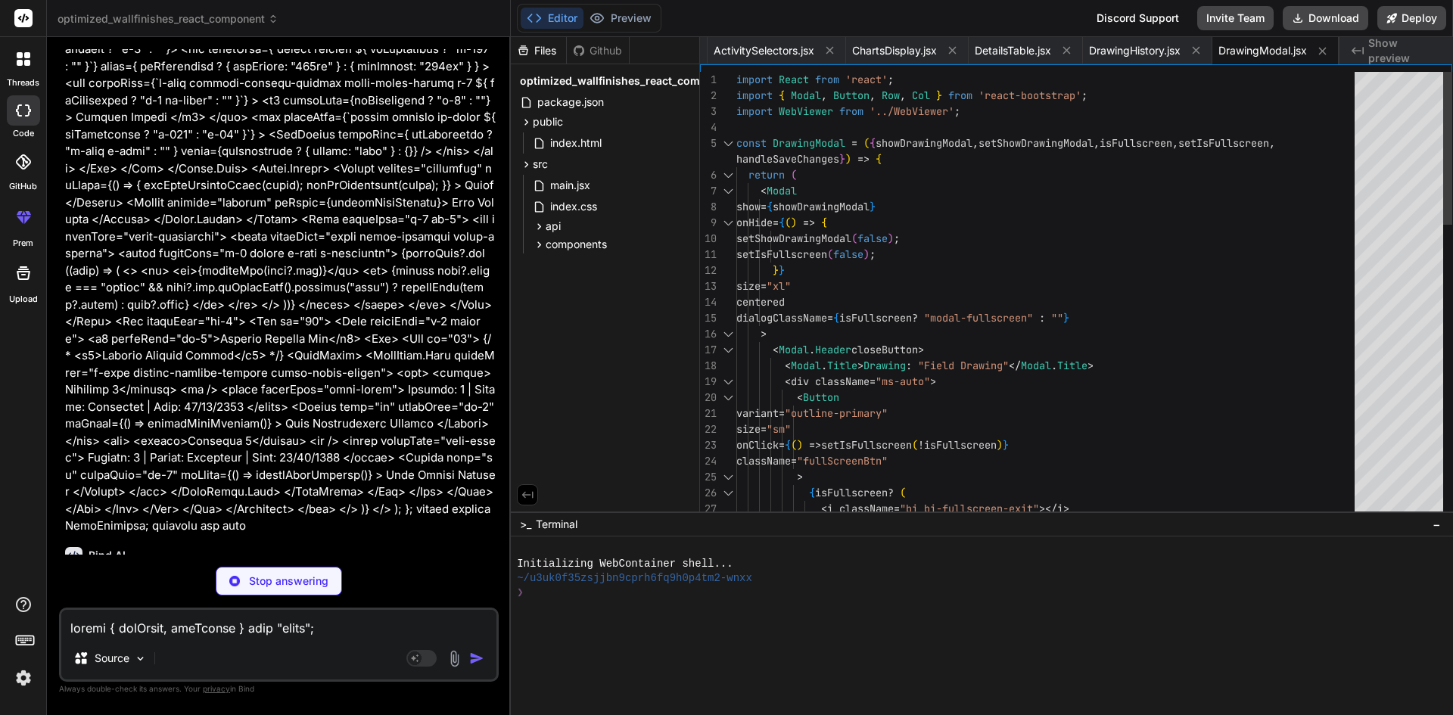
type textarea "x"
type textarea "</div> </> ); }; export default WallFinishes;"
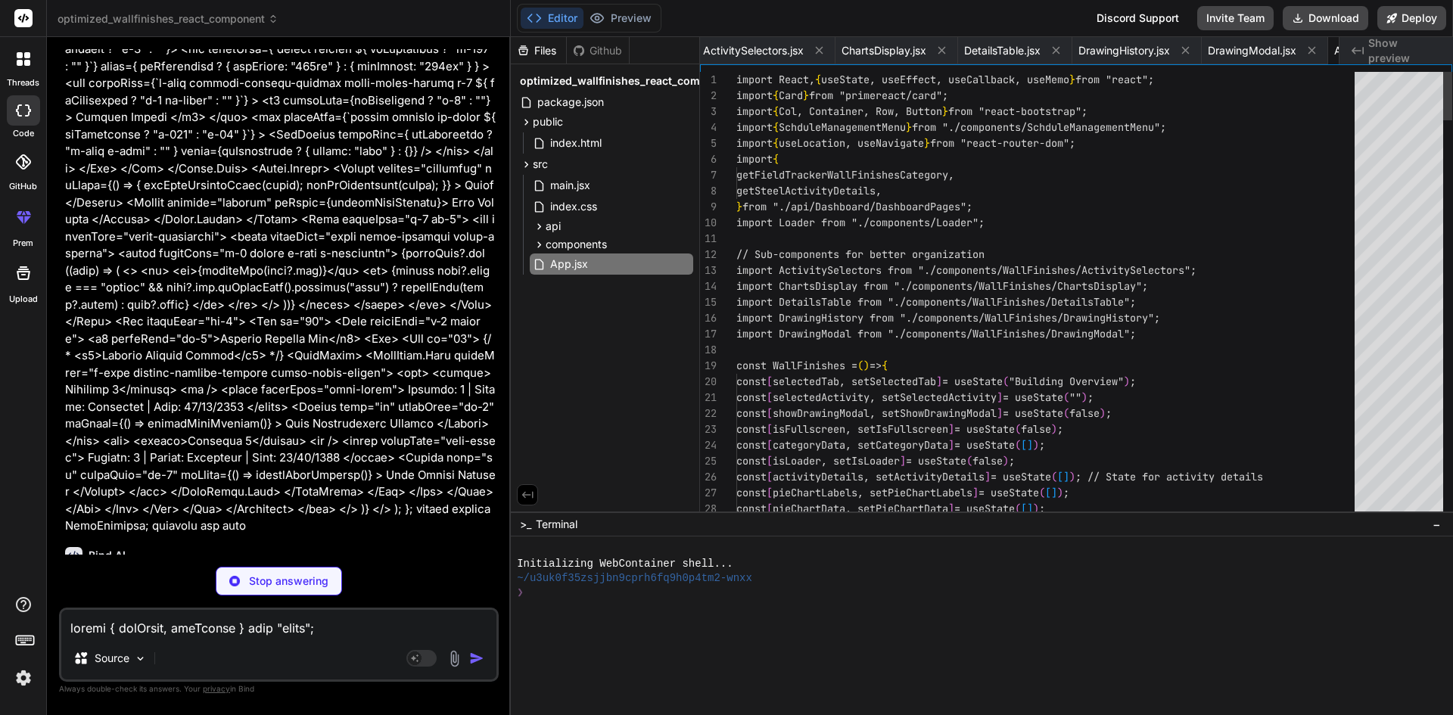
type textarea "x"
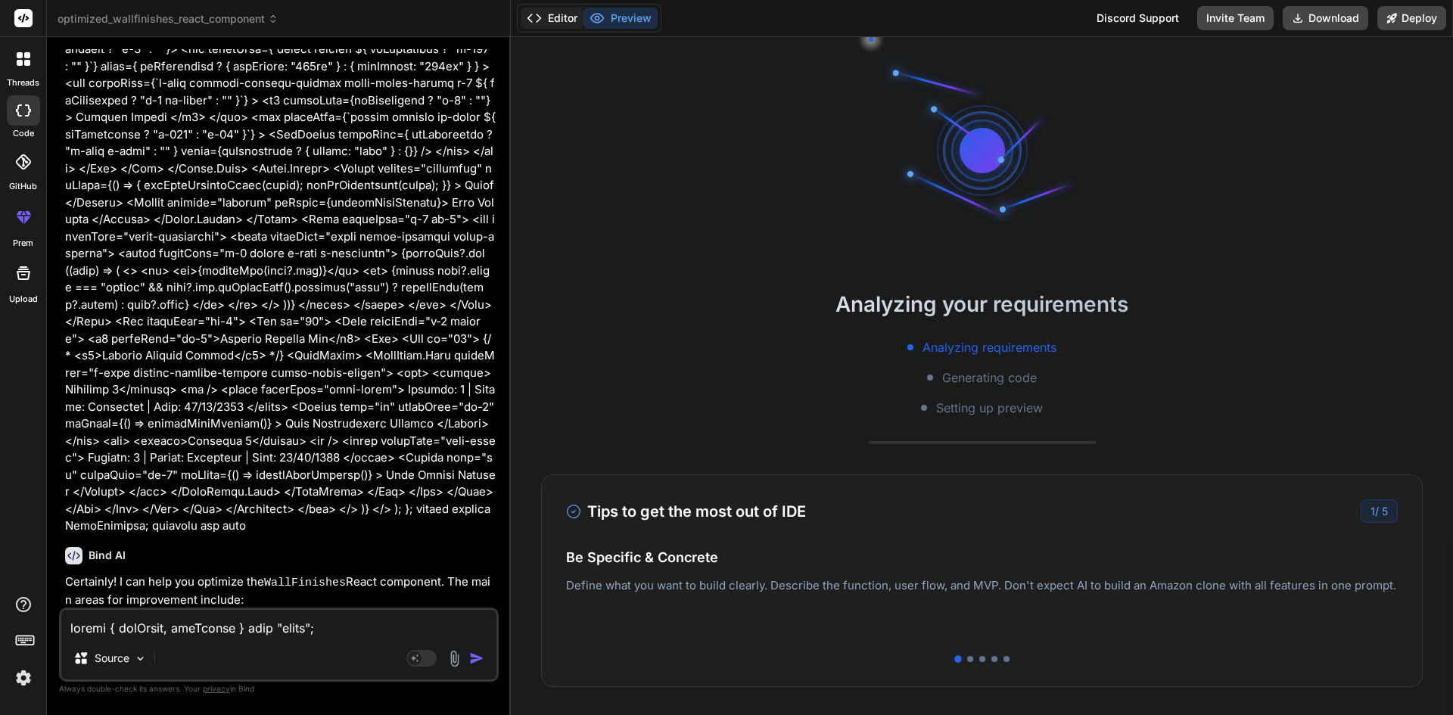
click at [549, 16] on button "Editor" at bounding box center [552, 18] width 63 height 21
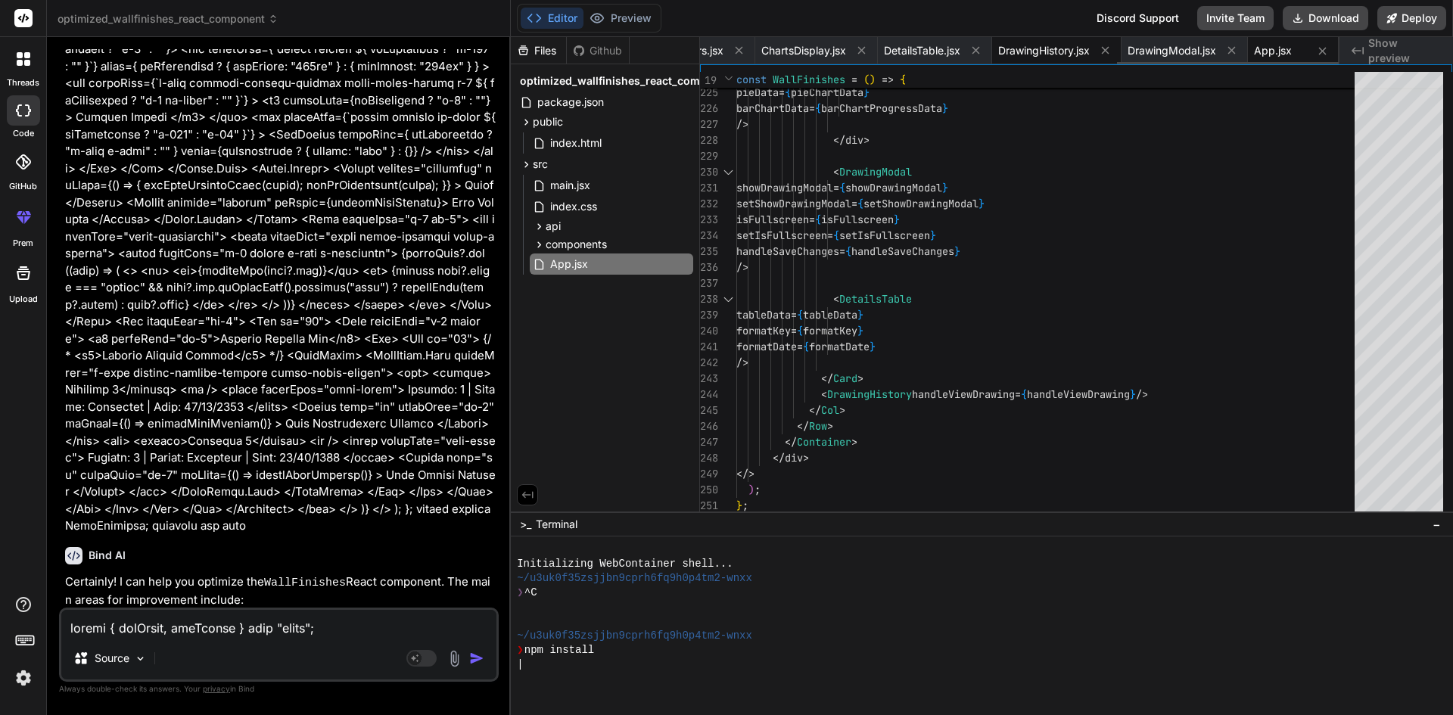
click at [1047, 49] on span "DrawingHistory.jsx" at bounding box center [1044, 50] width 92 height 15
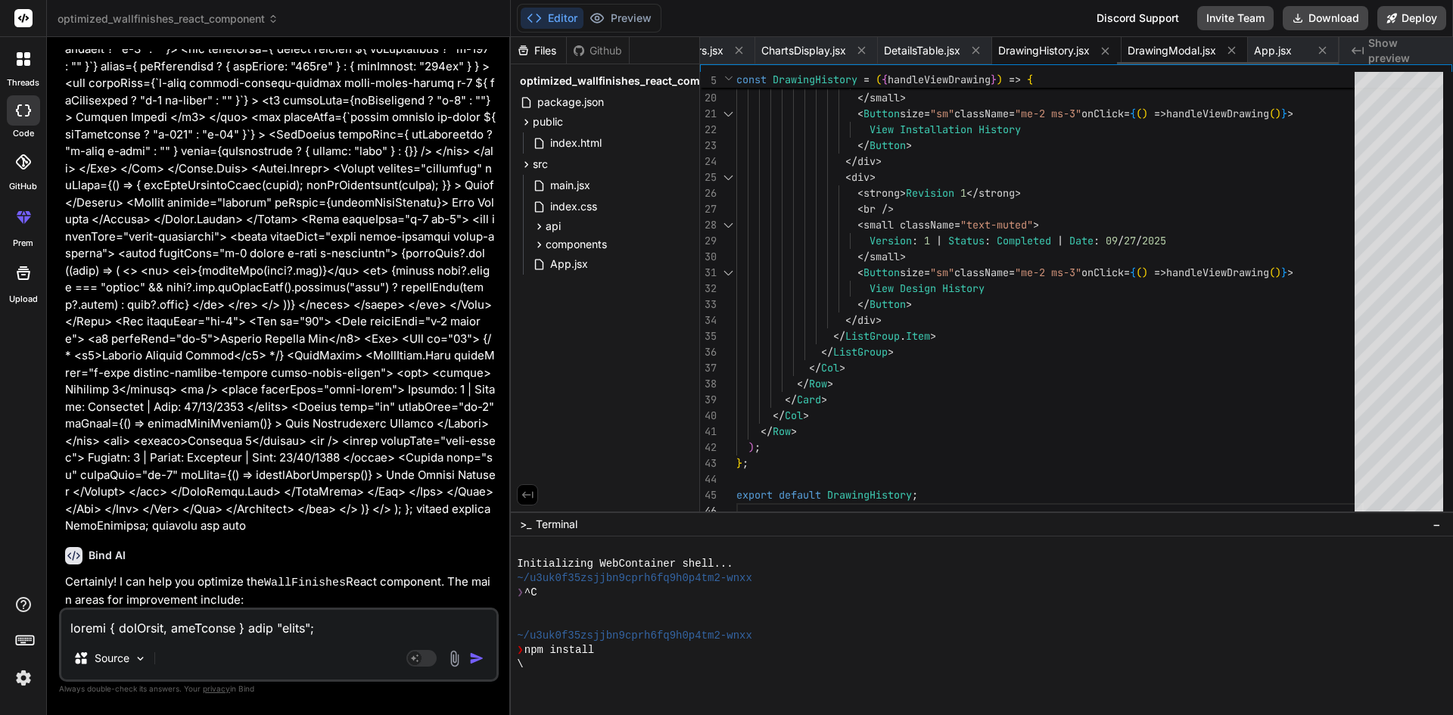
click at [1169, 51] on span "DrawingModal.jsx" at bounding box center [1172, 50] width 89 height 15
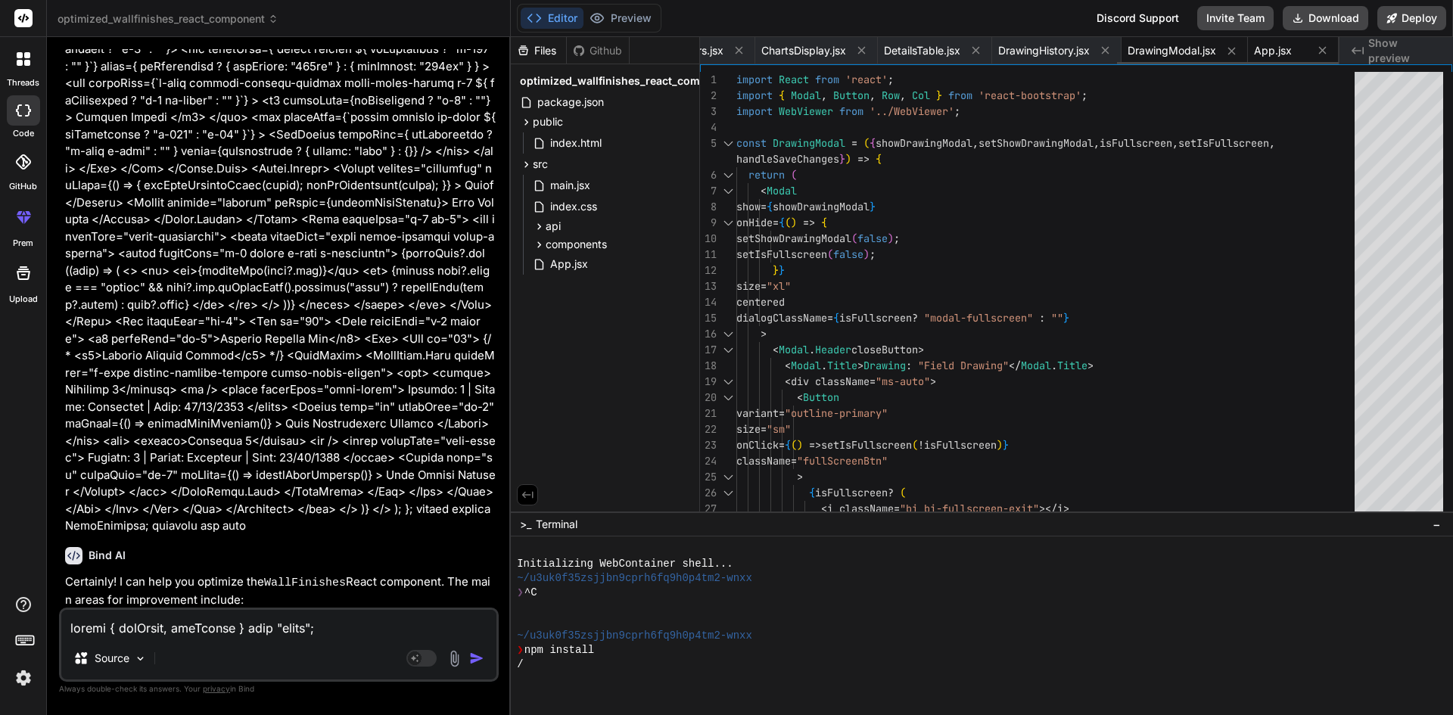
click at [1298, 55] on div "App.jsx" at bounding box center [1280, 50] width 53 height 15
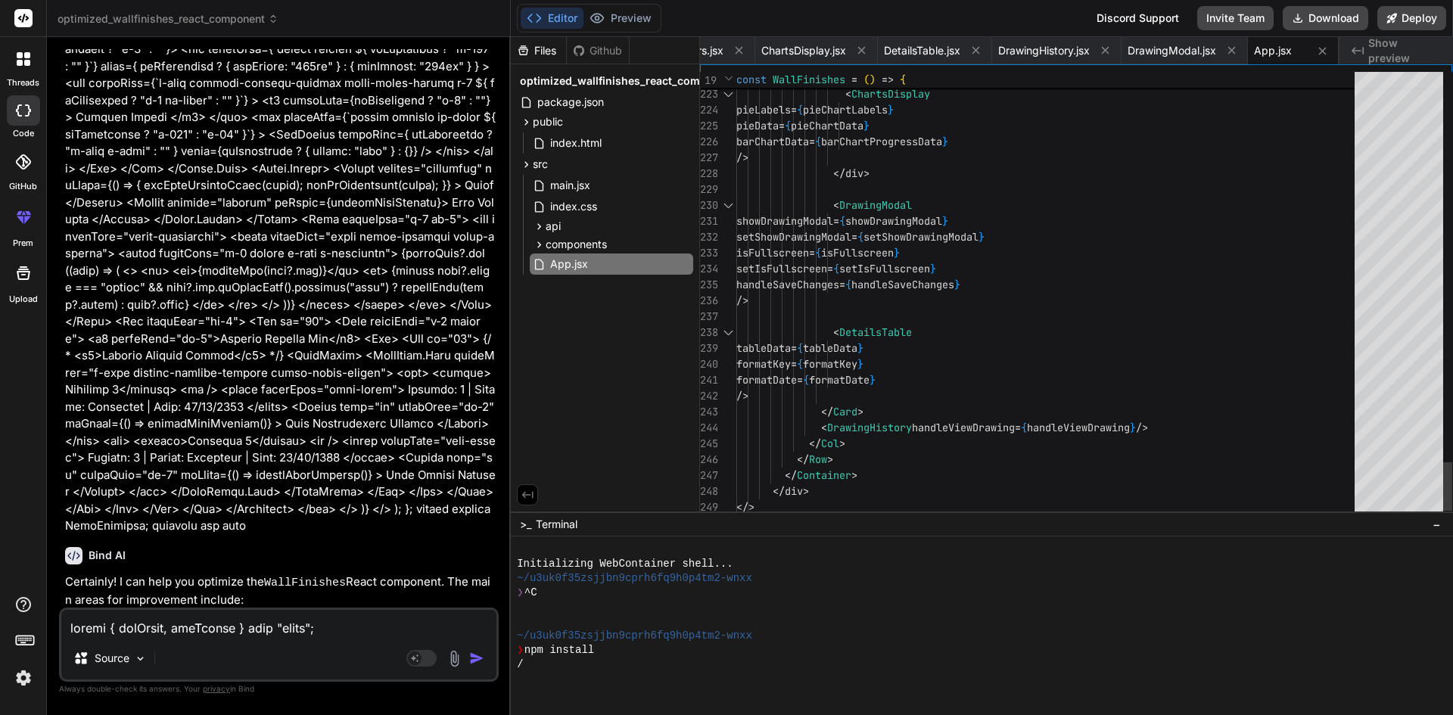
type textarea "</div> <DrawingModal showDrawingModal={showDrawingModal} setShowDrawingModal={s…"
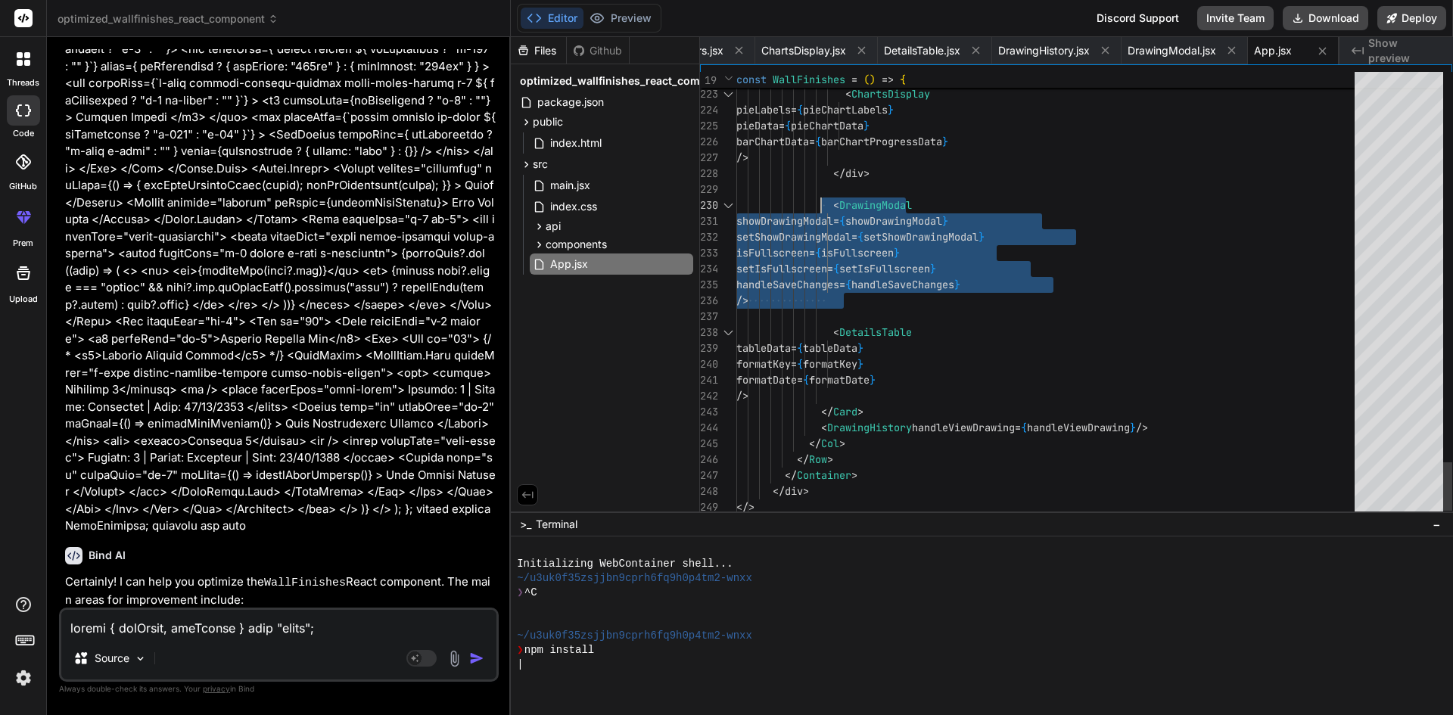
drag, startPoint x: 857, startPoint y: 303, endPoint x: 830, endPoint y: 198, distance: 108.7
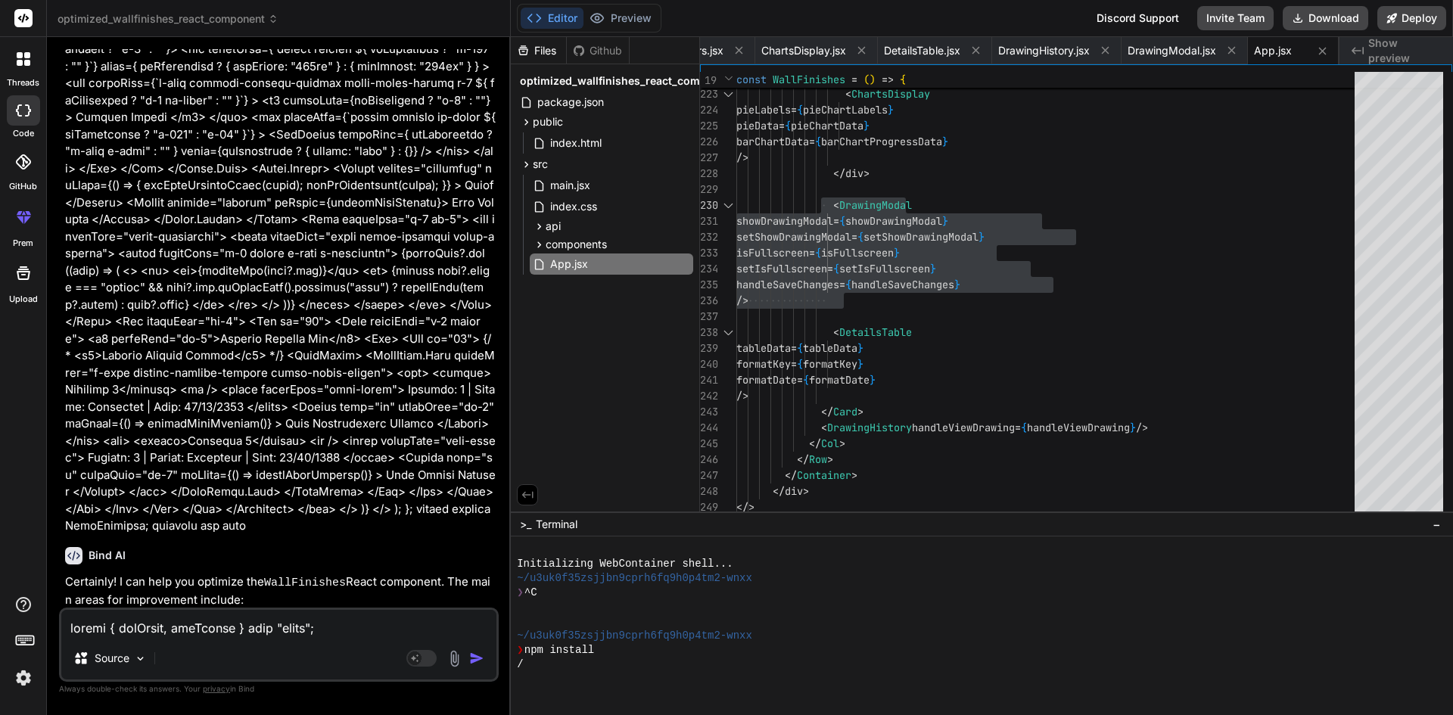
type textarea "x"
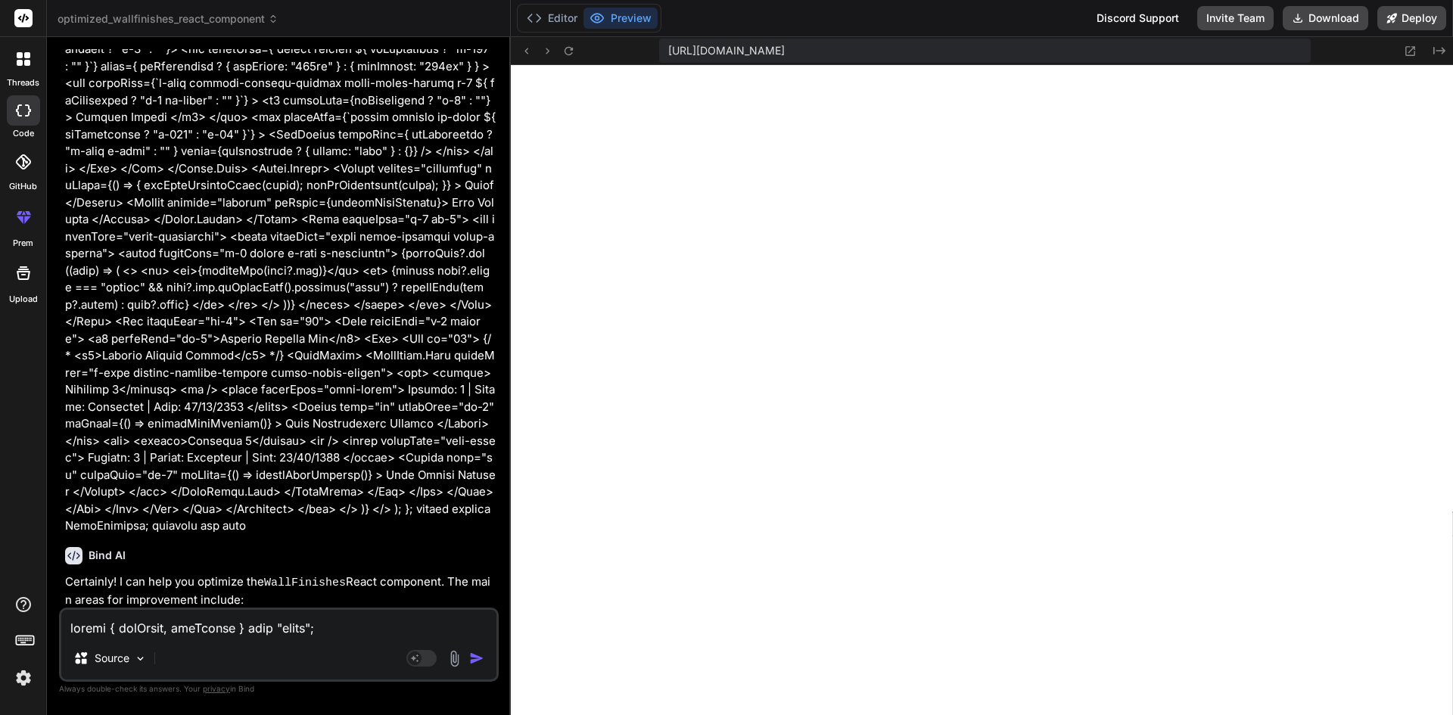
scroll to position [575, 0]
click at [558, 11] on button "Editor" at bounding box center [552, 18] width 63 height 21
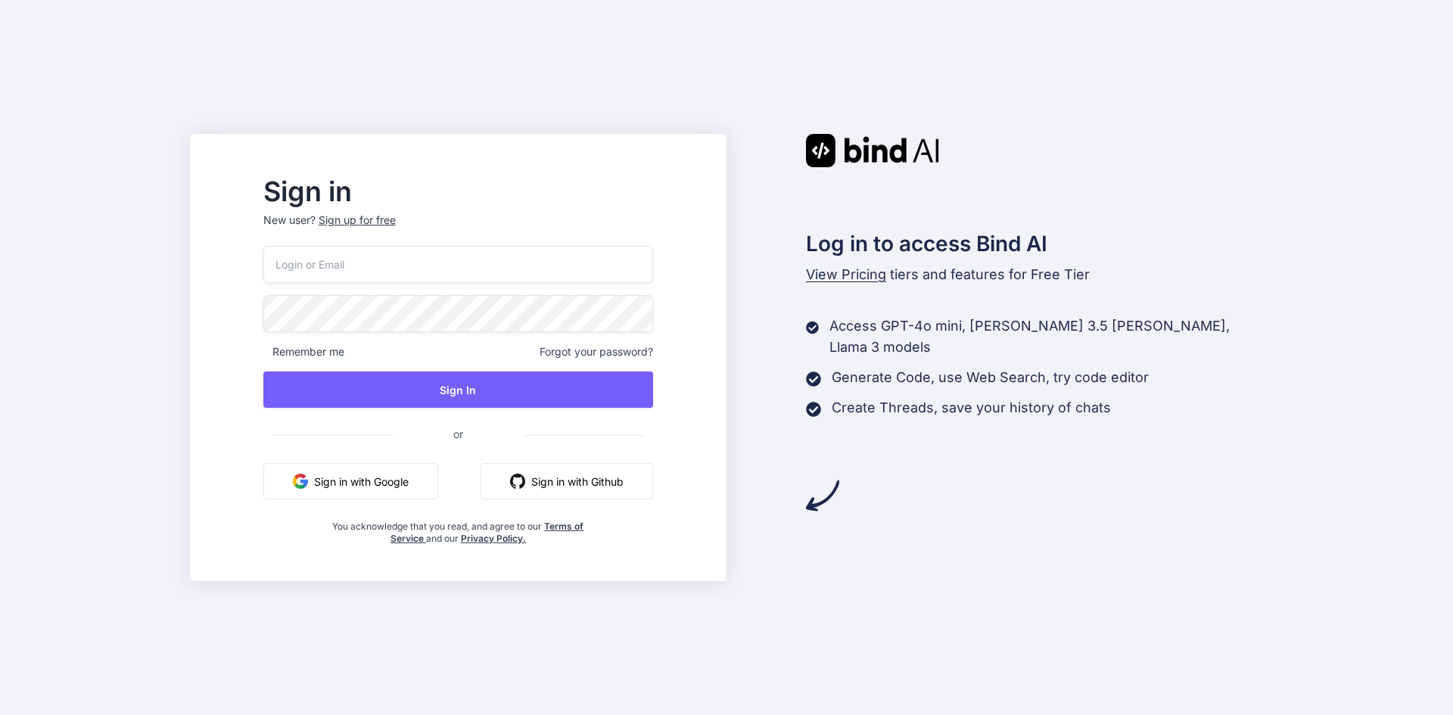
click at [360, 482] on button "Sign in with Google" at bounding box center [350, 481] width 175 height 36
